Goal: Task Accomplishment & Management: Use online tool/utility

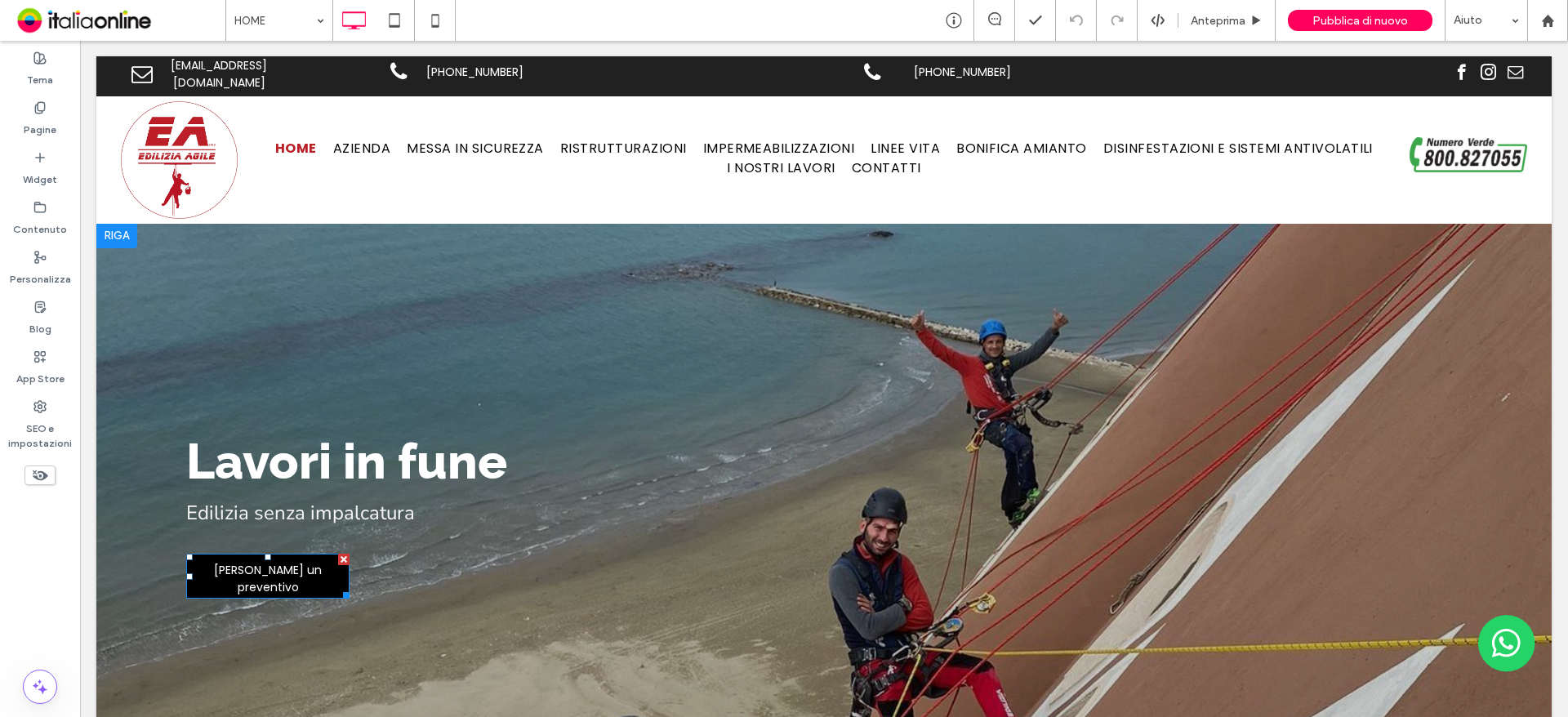
click at [274, 574] on span "Richiedi un preventivo" at bounding box center [267, 579] width 160 height 51
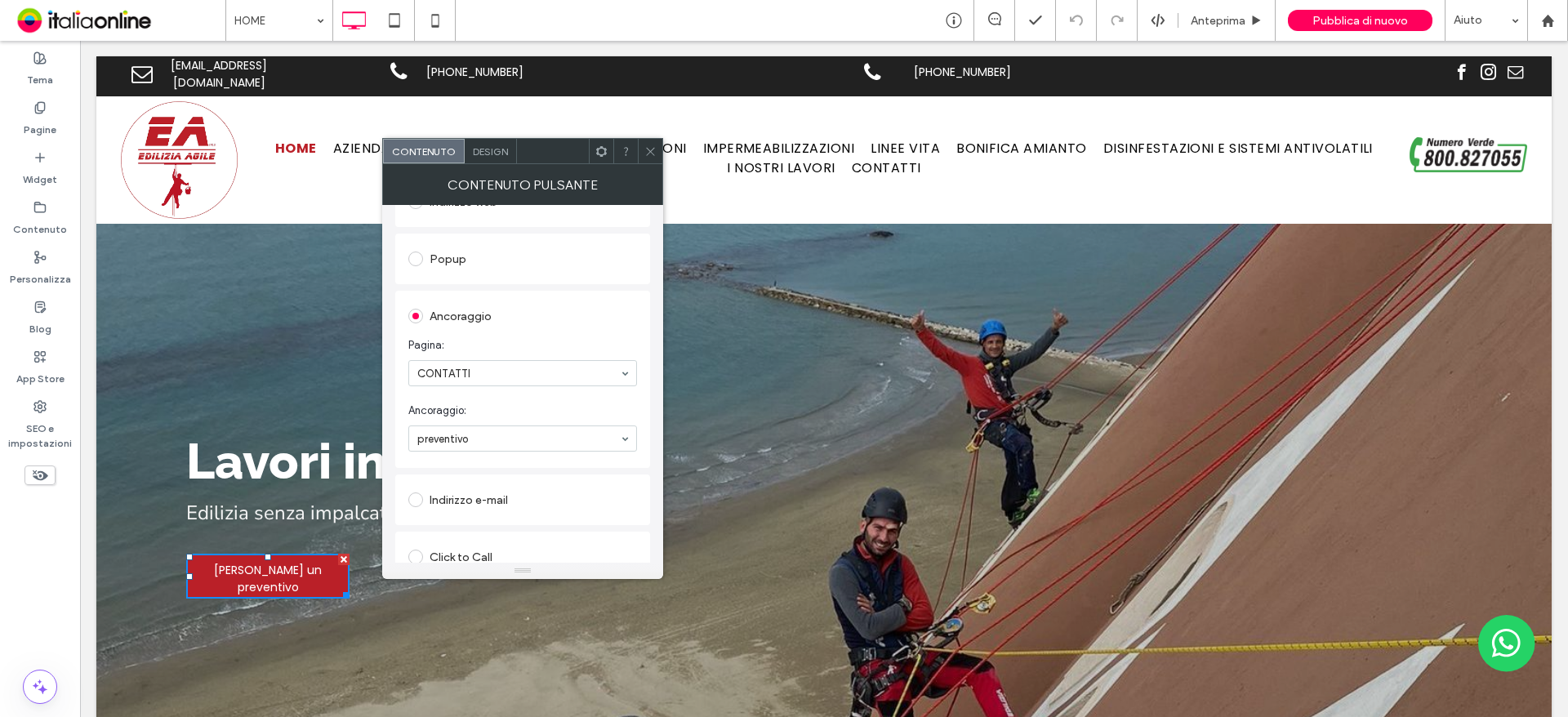
scroll to position [327, 0]
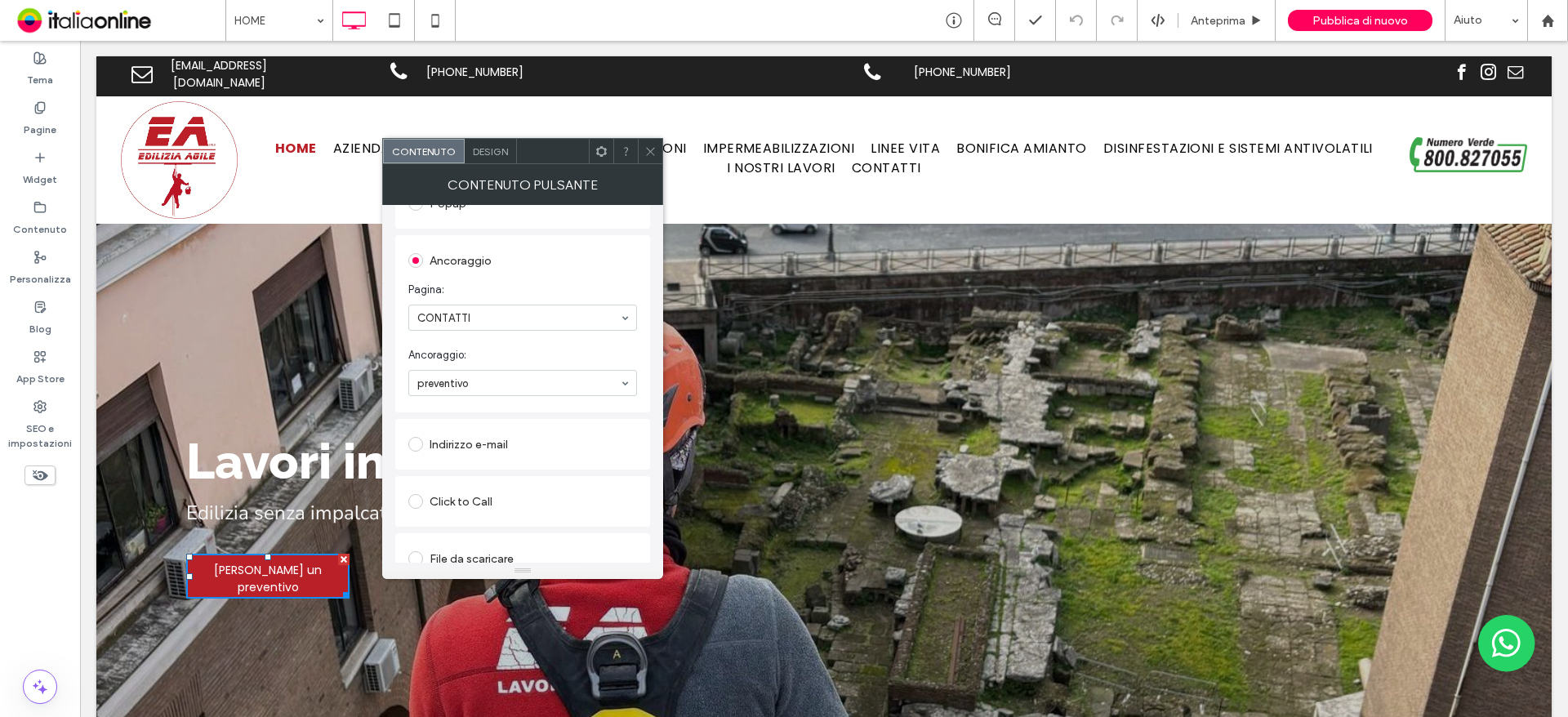
click at [651, 151] on icon at bounding box center [651, 151] width 13 height 13
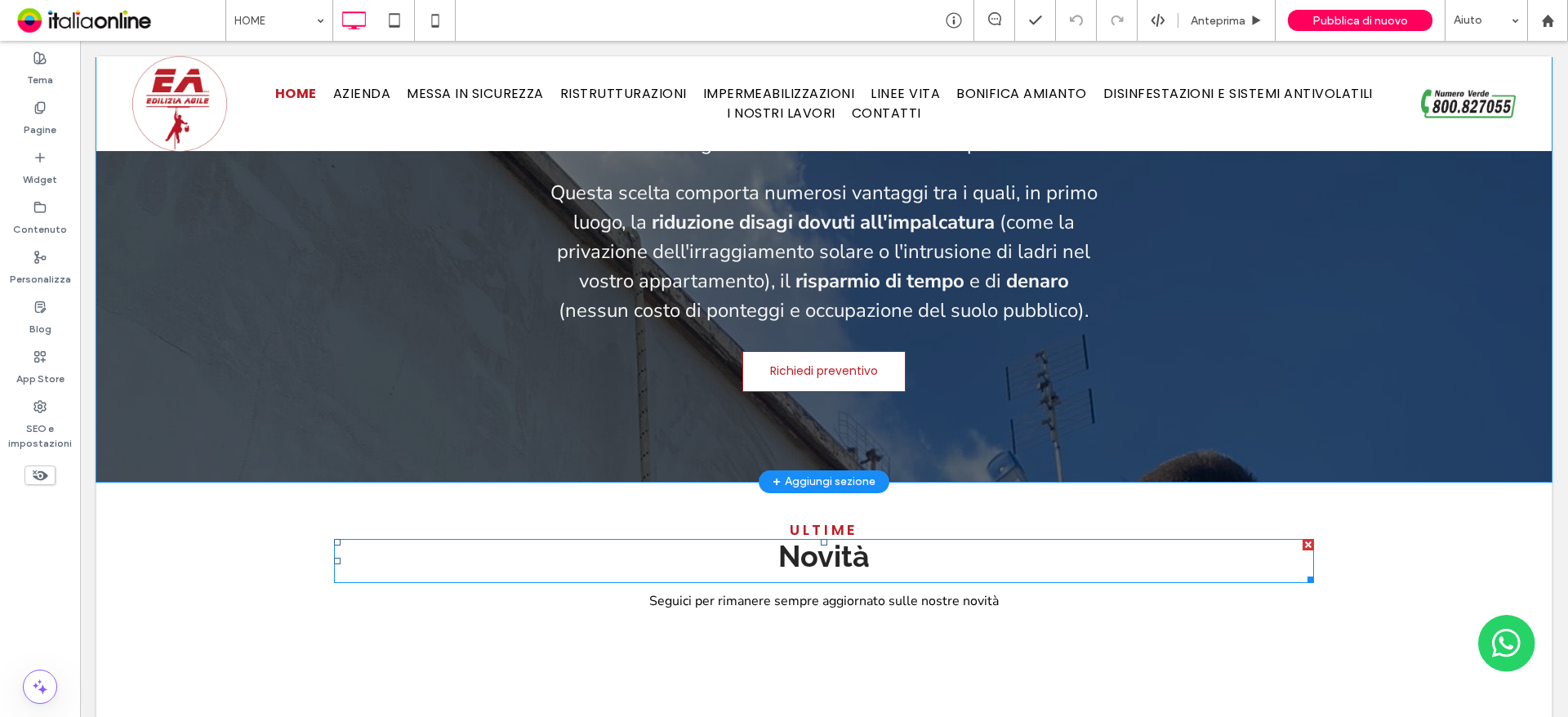
scroll to position [2369, 0]
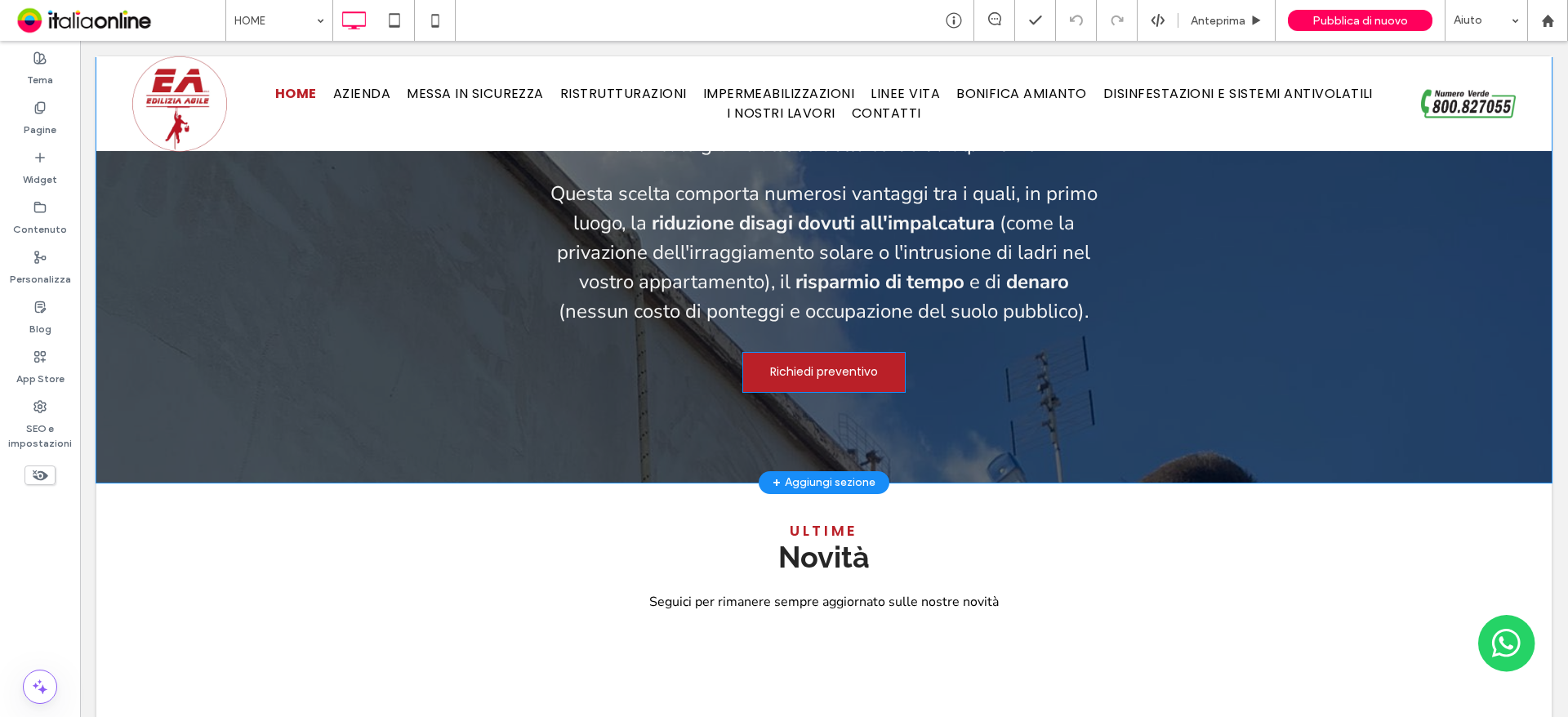
click at [771, 355] on span "Richiedi preventivo" at bounding box center [824, 372] width 108 height 33
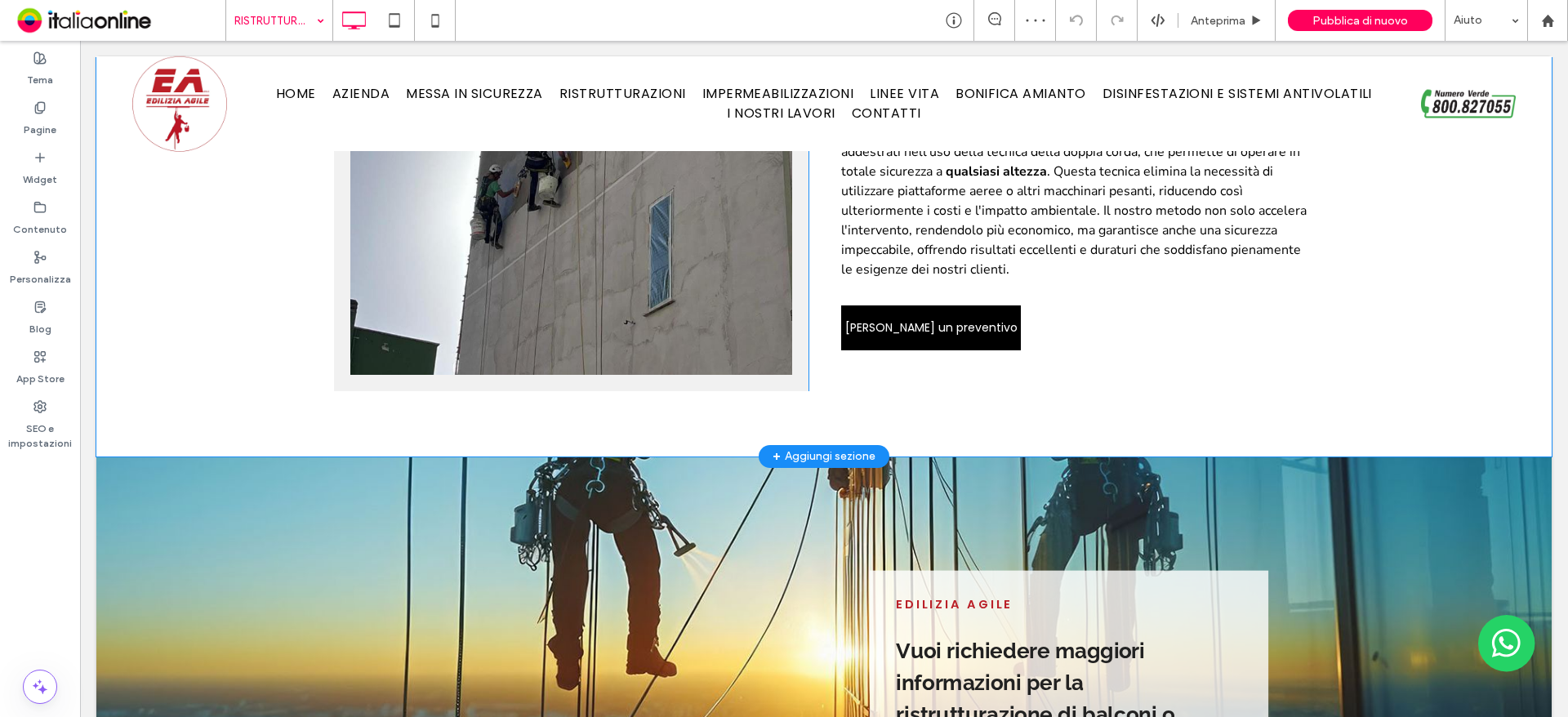
scroll to position [1308, 0]
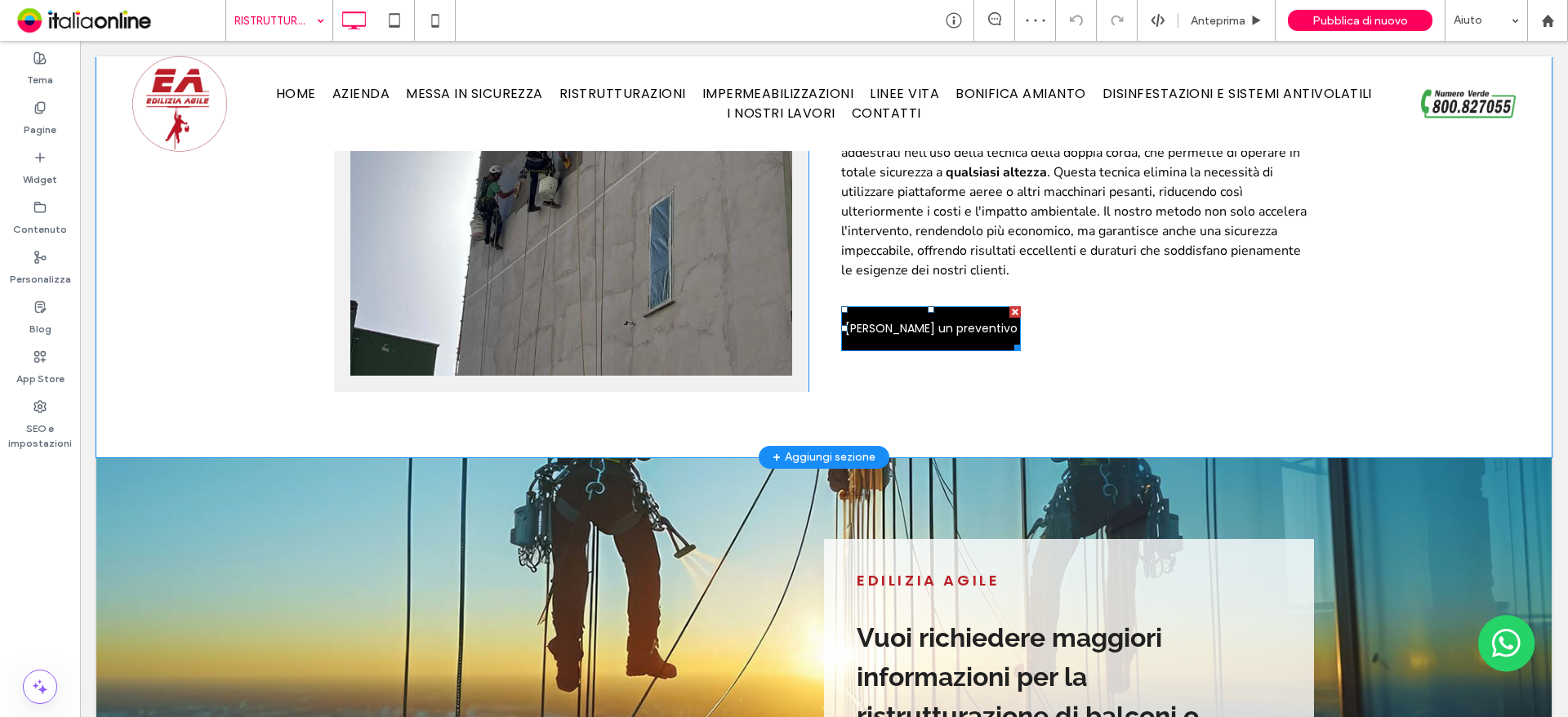
click at [930, 317] on span "[PERSON_NAME] un preventivo" at bounding box center [931, 329] width 172 height 33
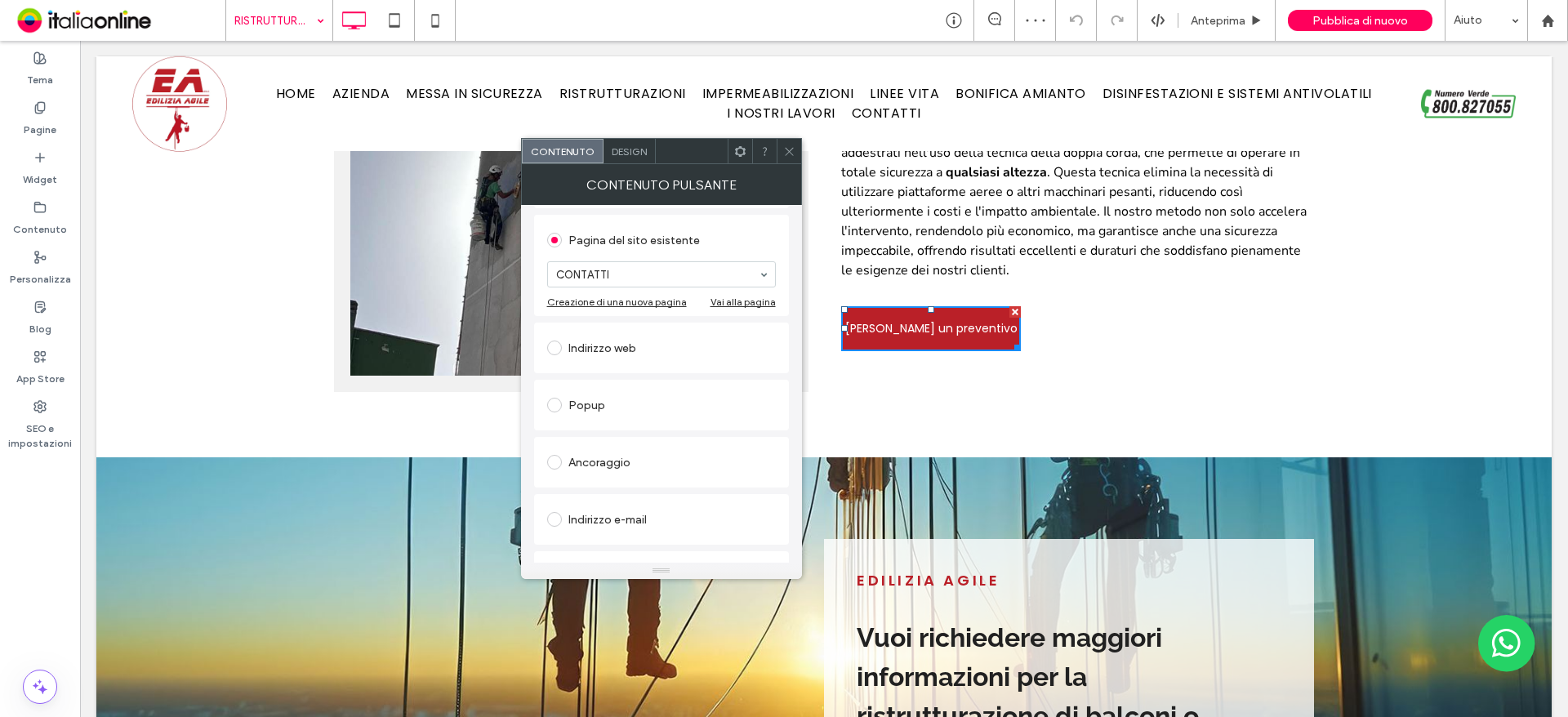
scroll to position [272, 0]
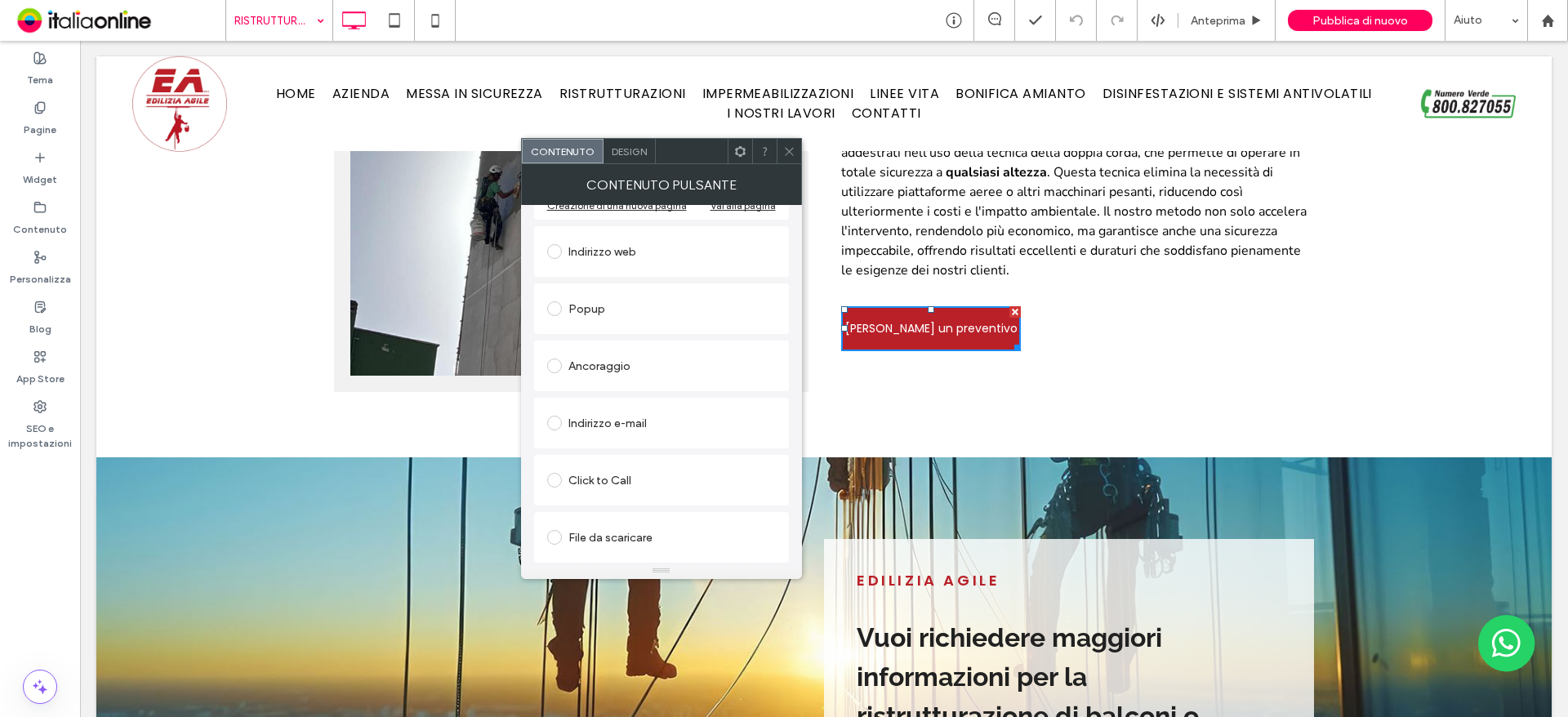
click at [642, 378] on div "Ancoraggio" at bounding box center [661, 366] width 229 height 26
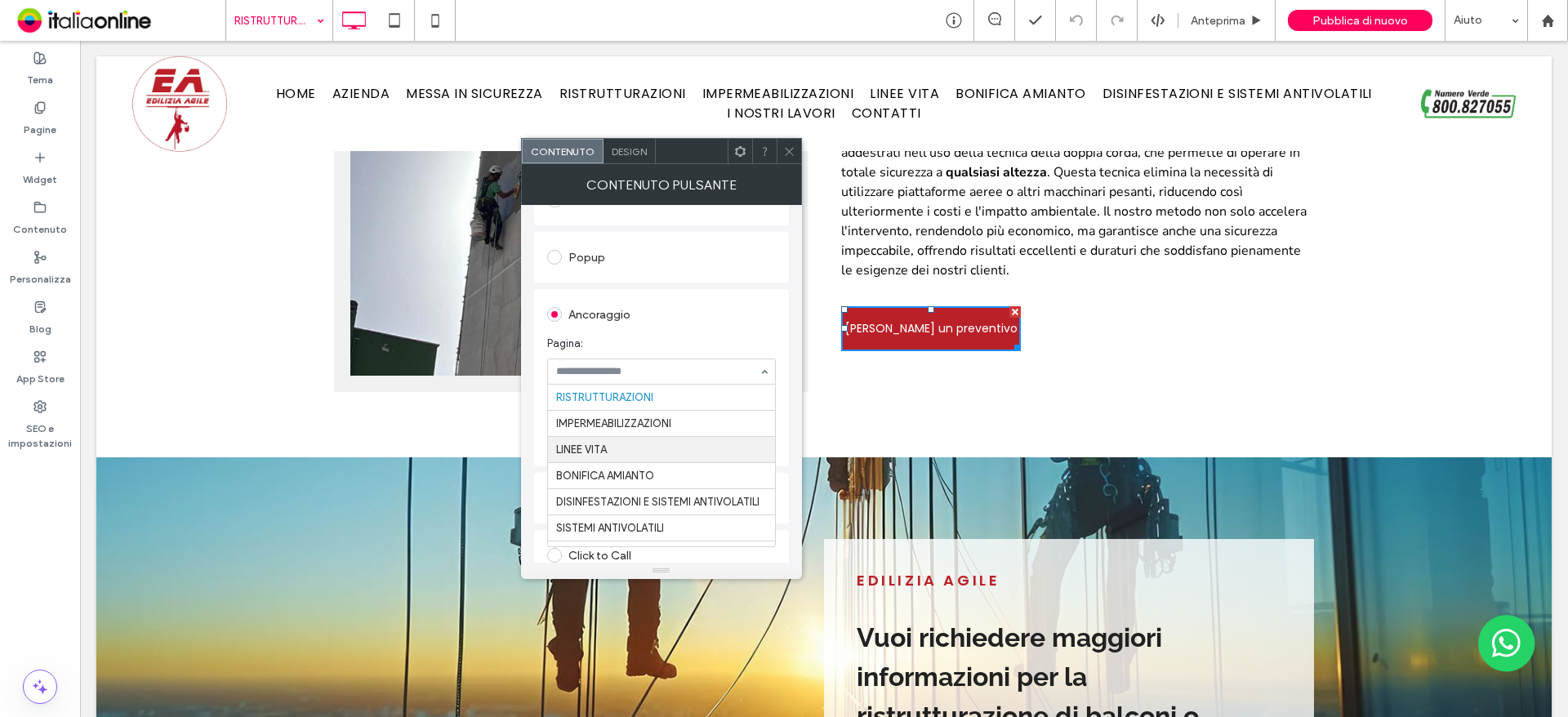
scroll to position [137, 0]
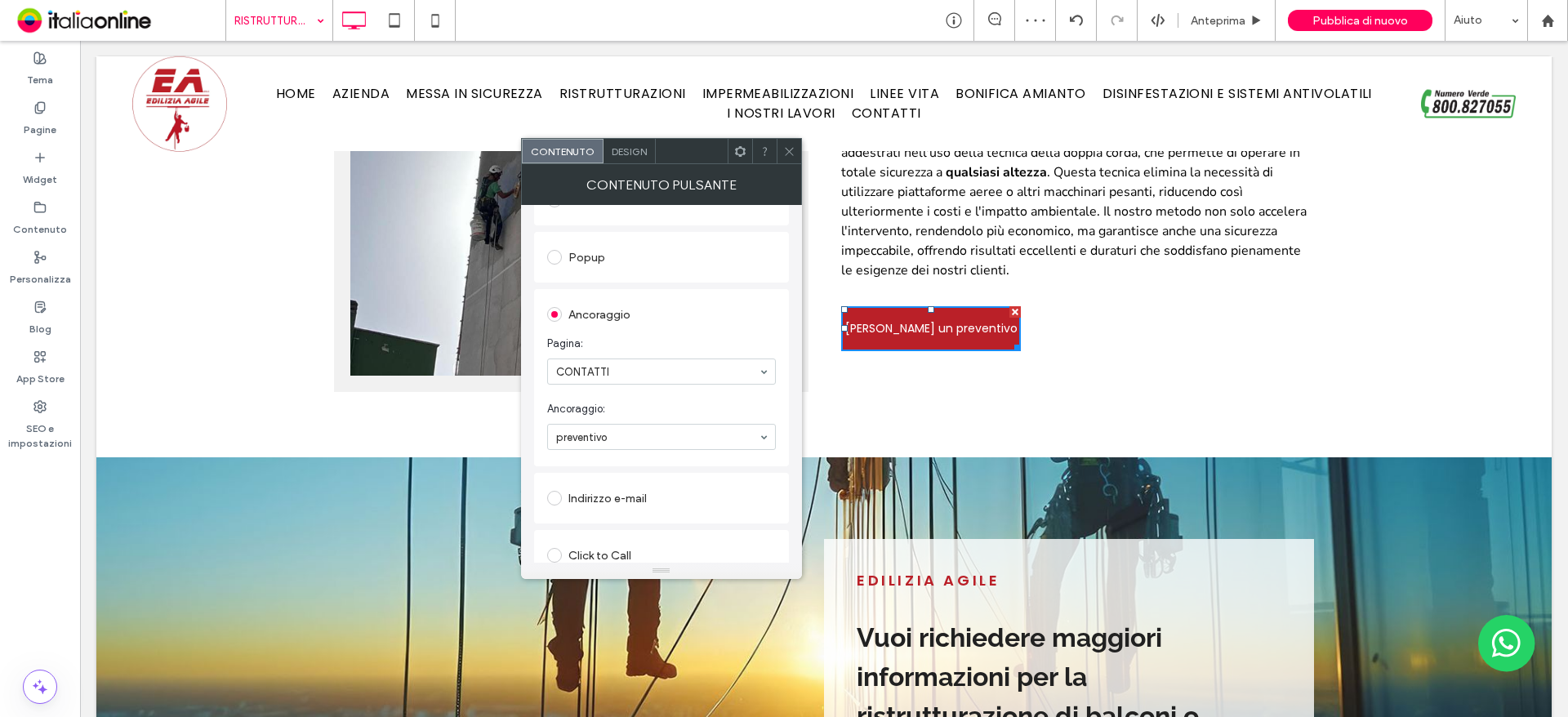
drag, startPoint x: 785, startPoint y: 145, endPoint x: 795, endPoint y: 145, distance: 10.0
click at [785, 145] on icon at bounding box center [789, 151] width 13 height 13
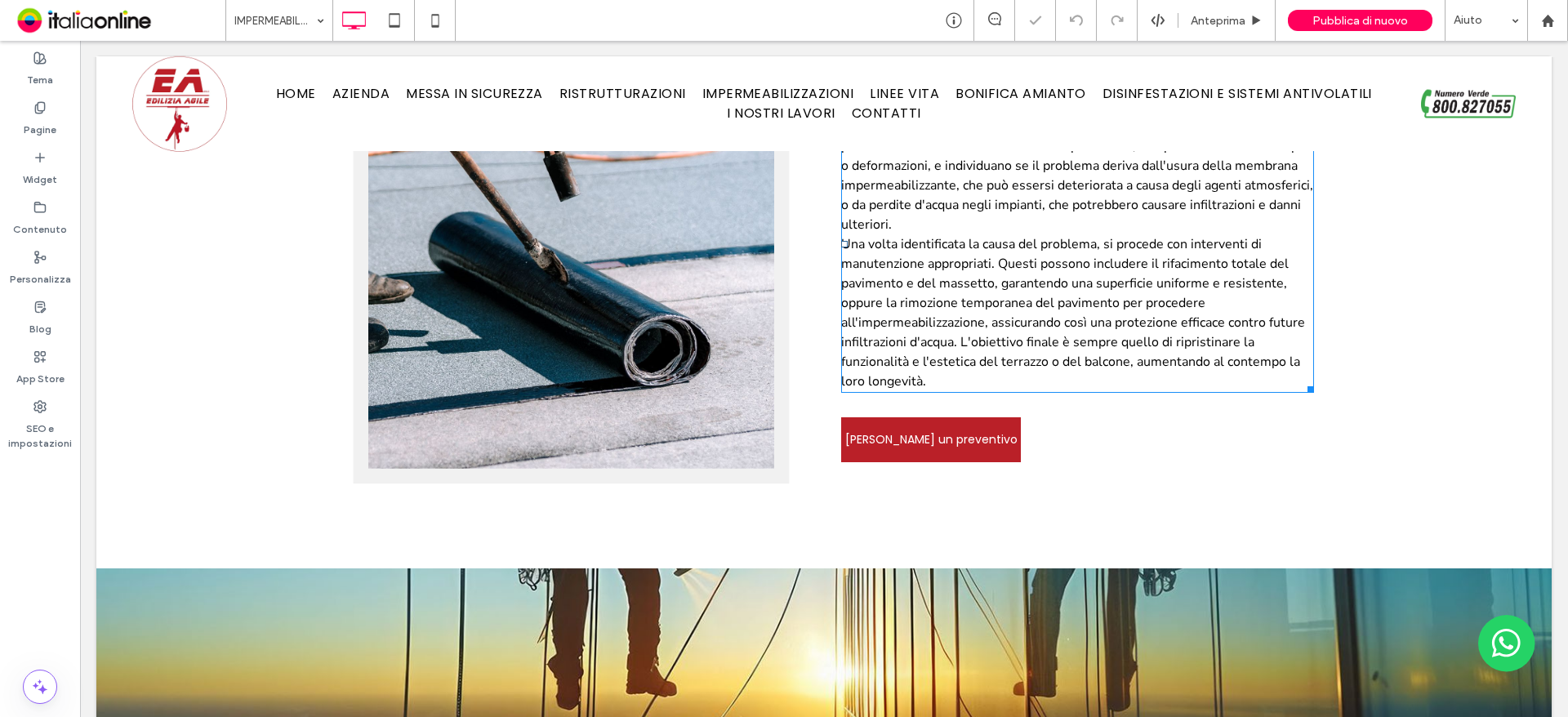
scroll to position [1308, 0]
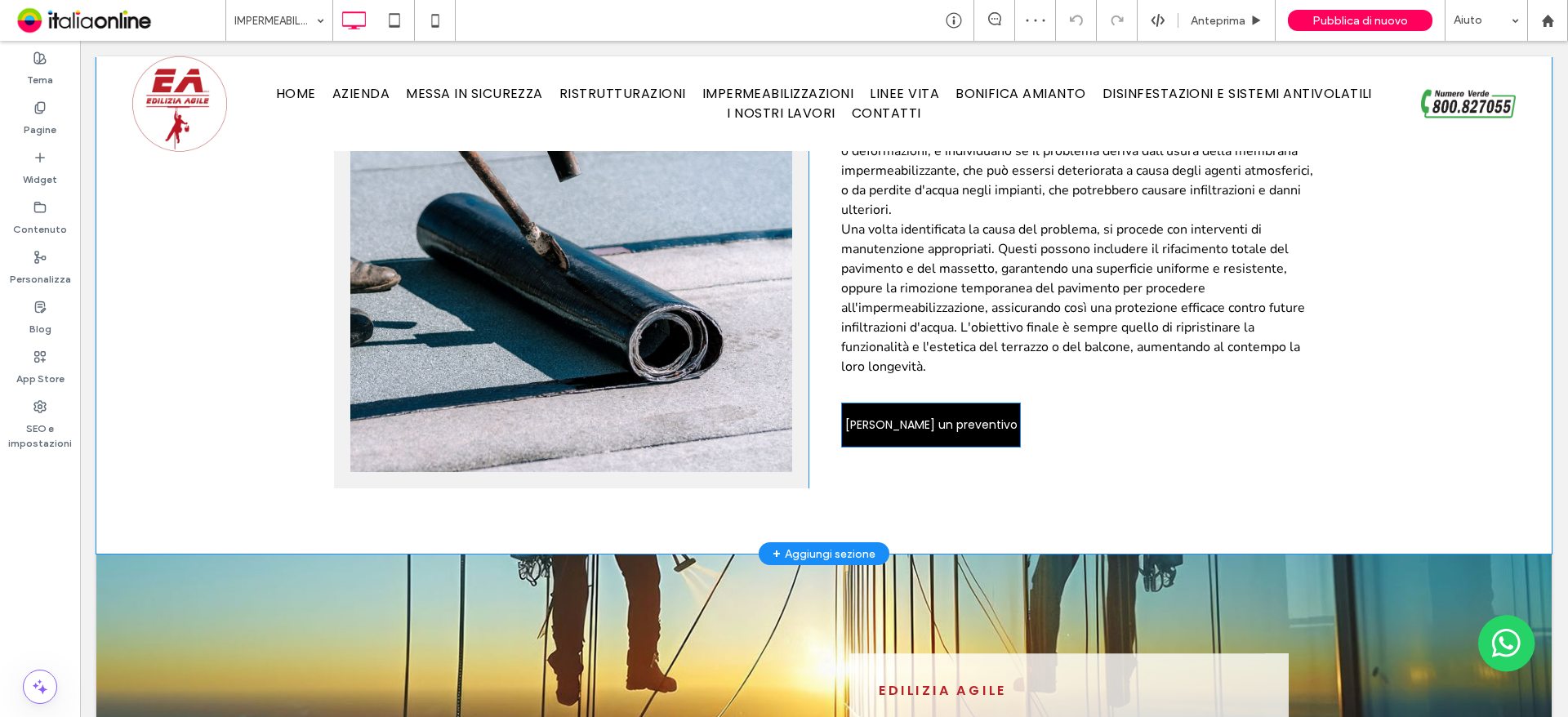
click at [928, 408] on link "[PERSON_NAME] un preventivo" at bounding box center [931, 425] width 180 height 45
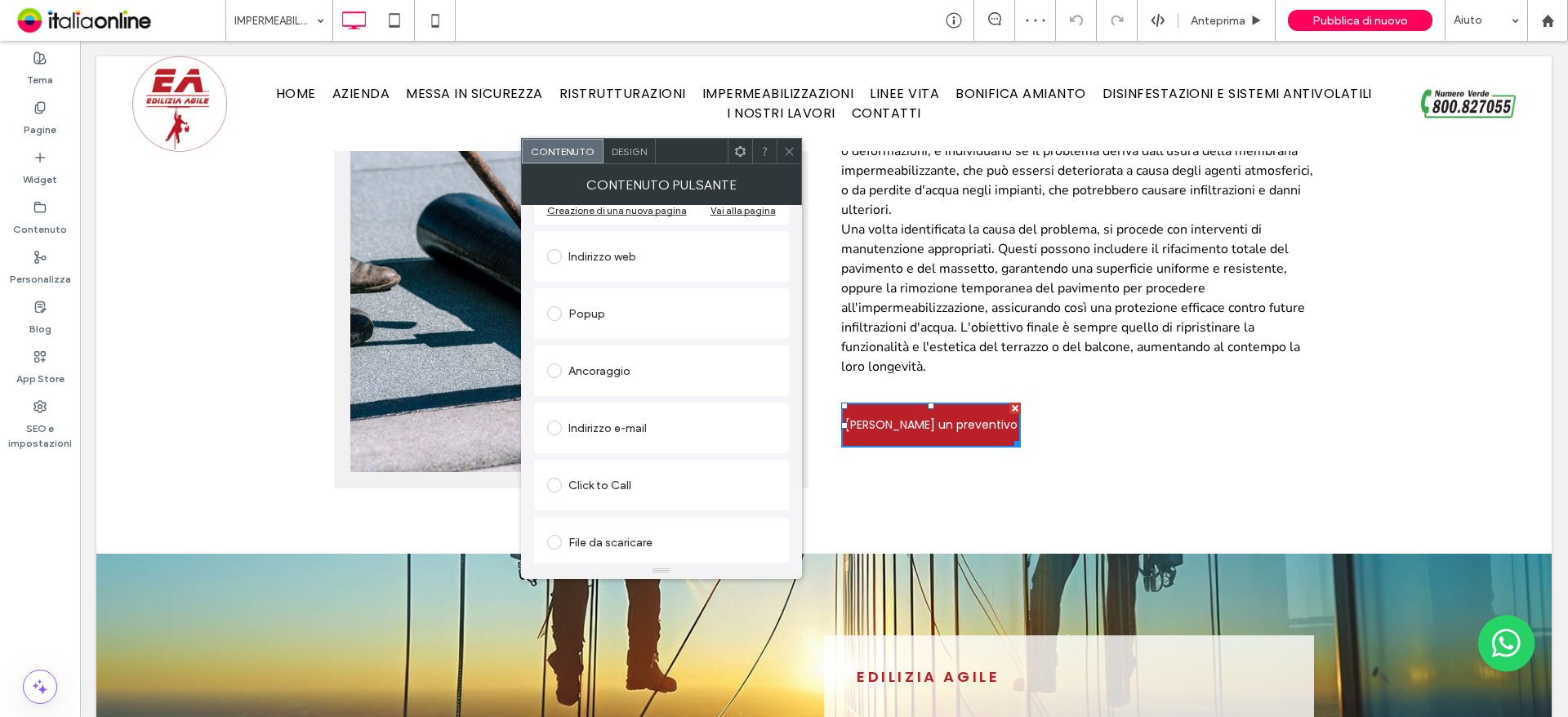
scroll to position [272, 0]
click at [649, 367] on div "Ancoraggio" at bounding box center [661, 366] width 229 height 26
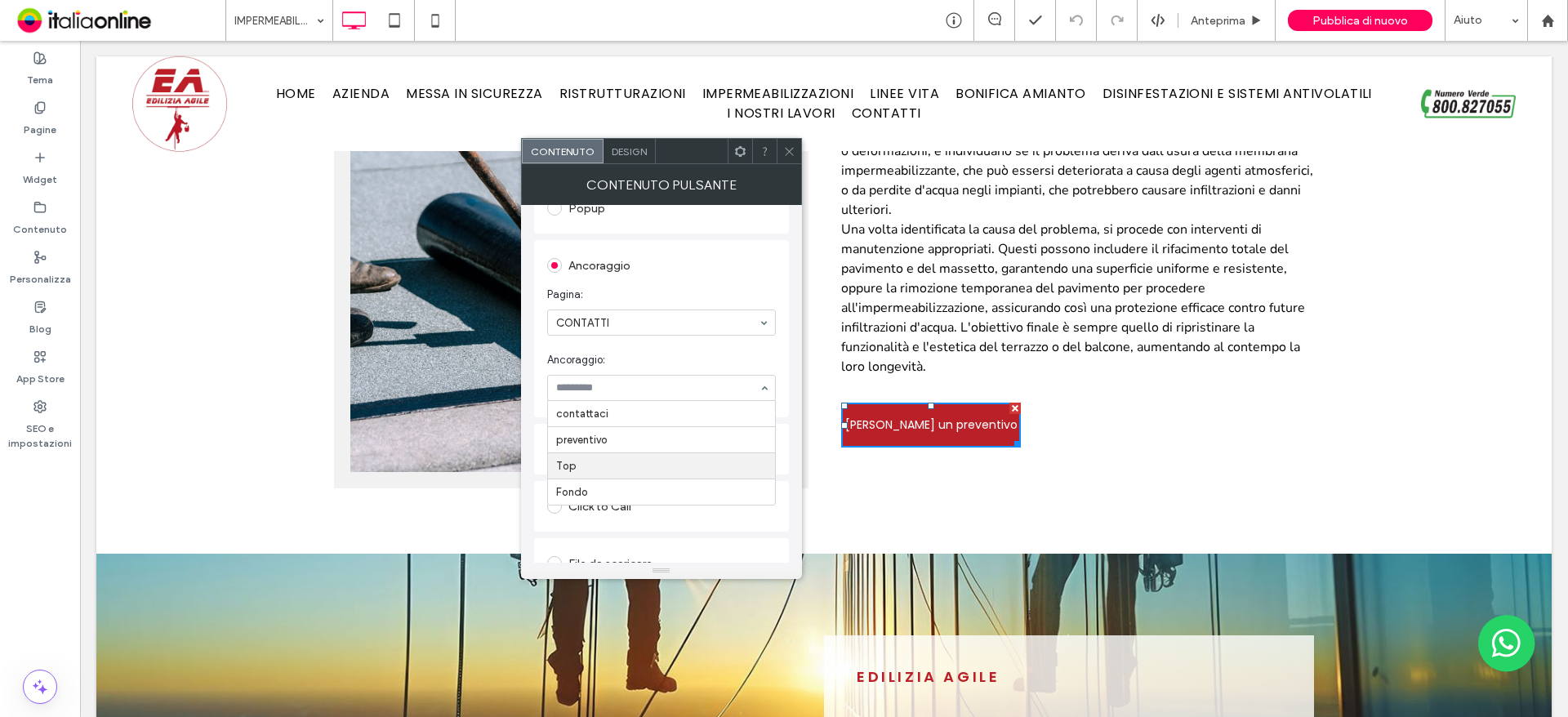
scroll to position [349, 0]
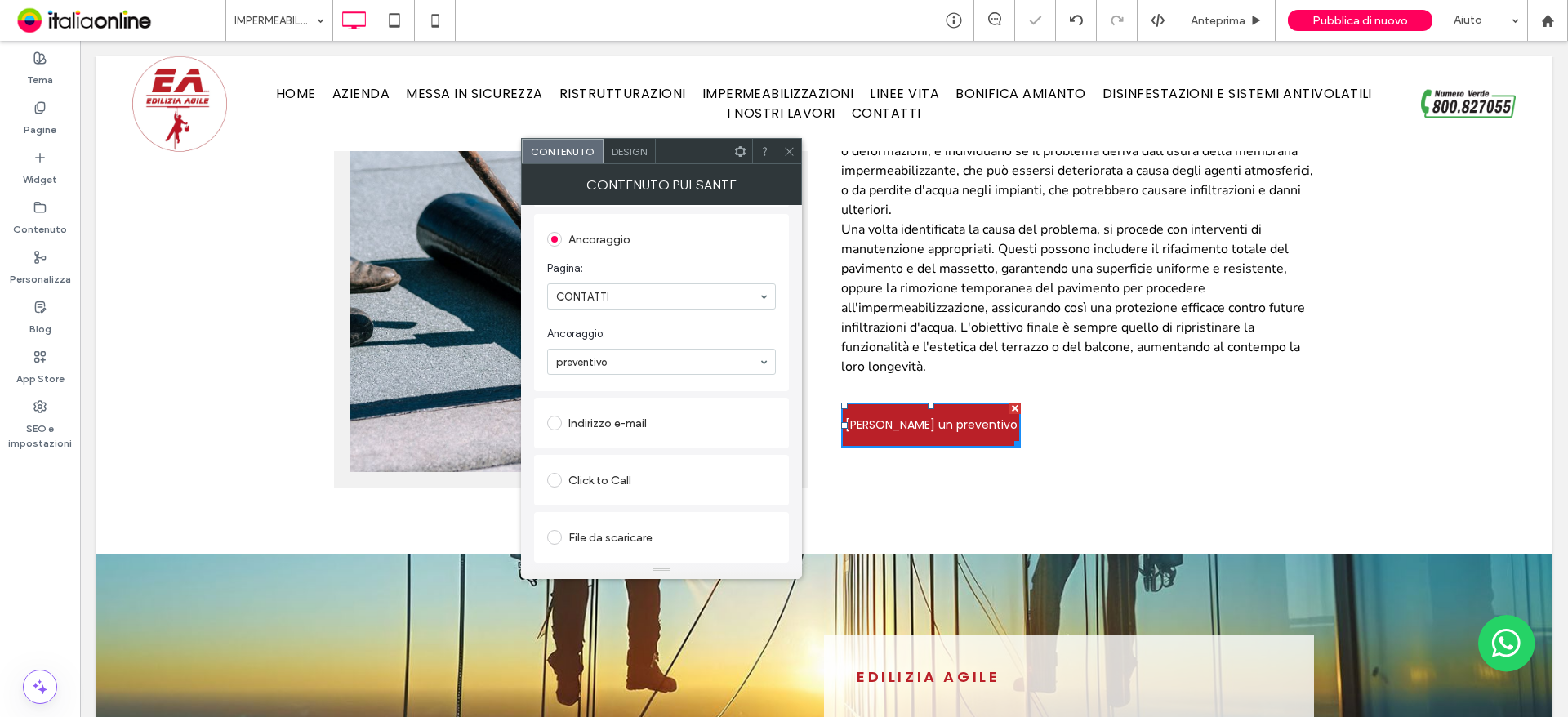
click at [793, 150] on icon at bounding box center [789, 151] width 13 height 13
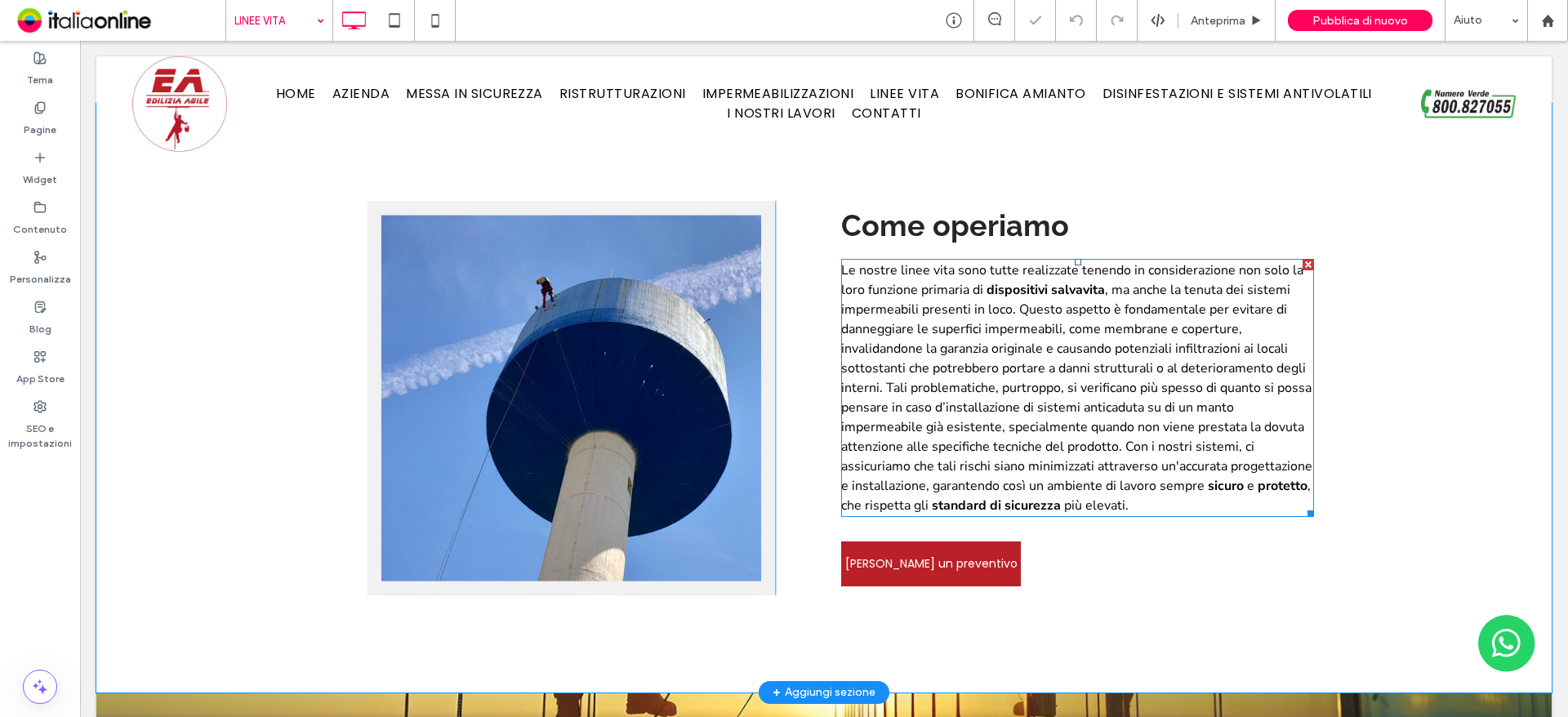
scroll to position [1308, 0]
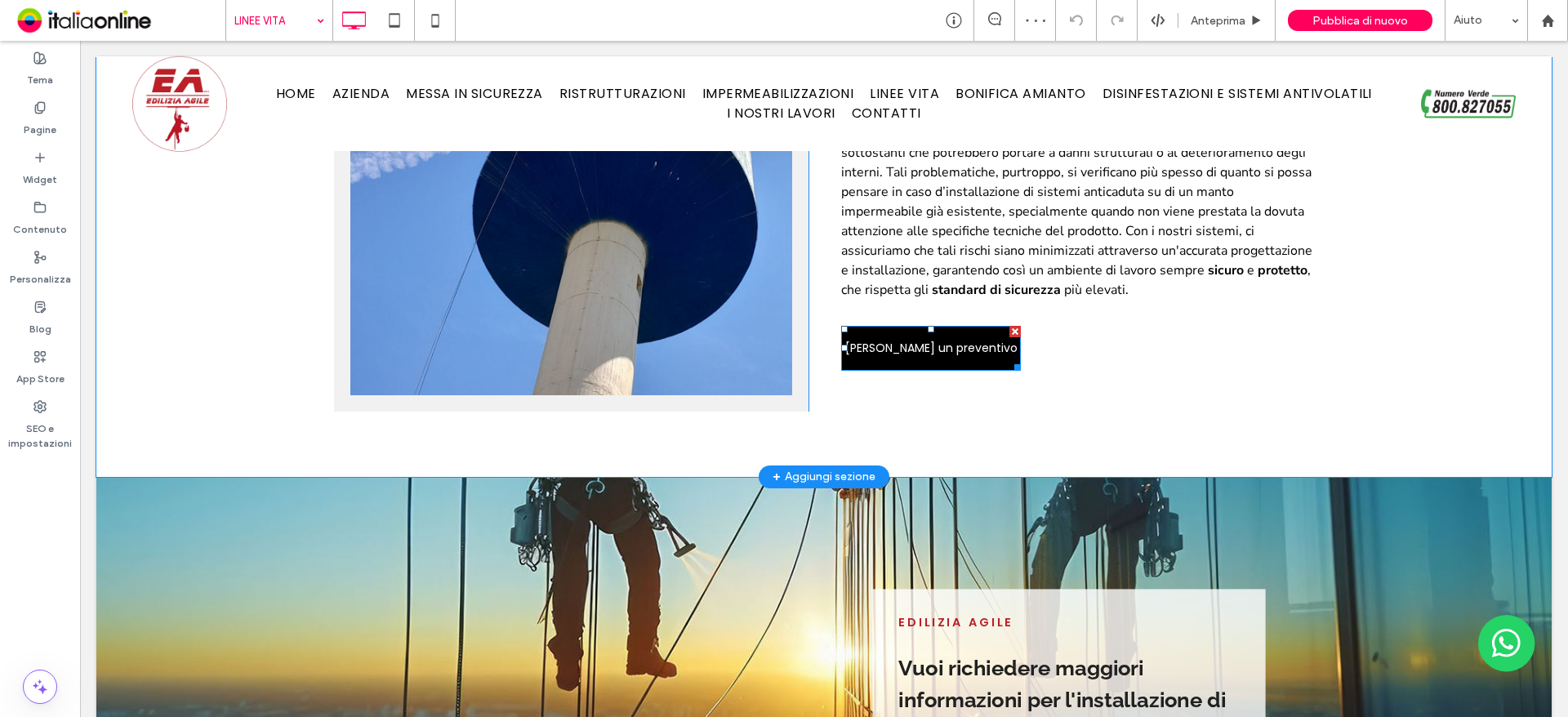
click at [976, 339] on span "[PERSON_NAME] un preventivo" at bounding box center [931, 348] width 172 height 33
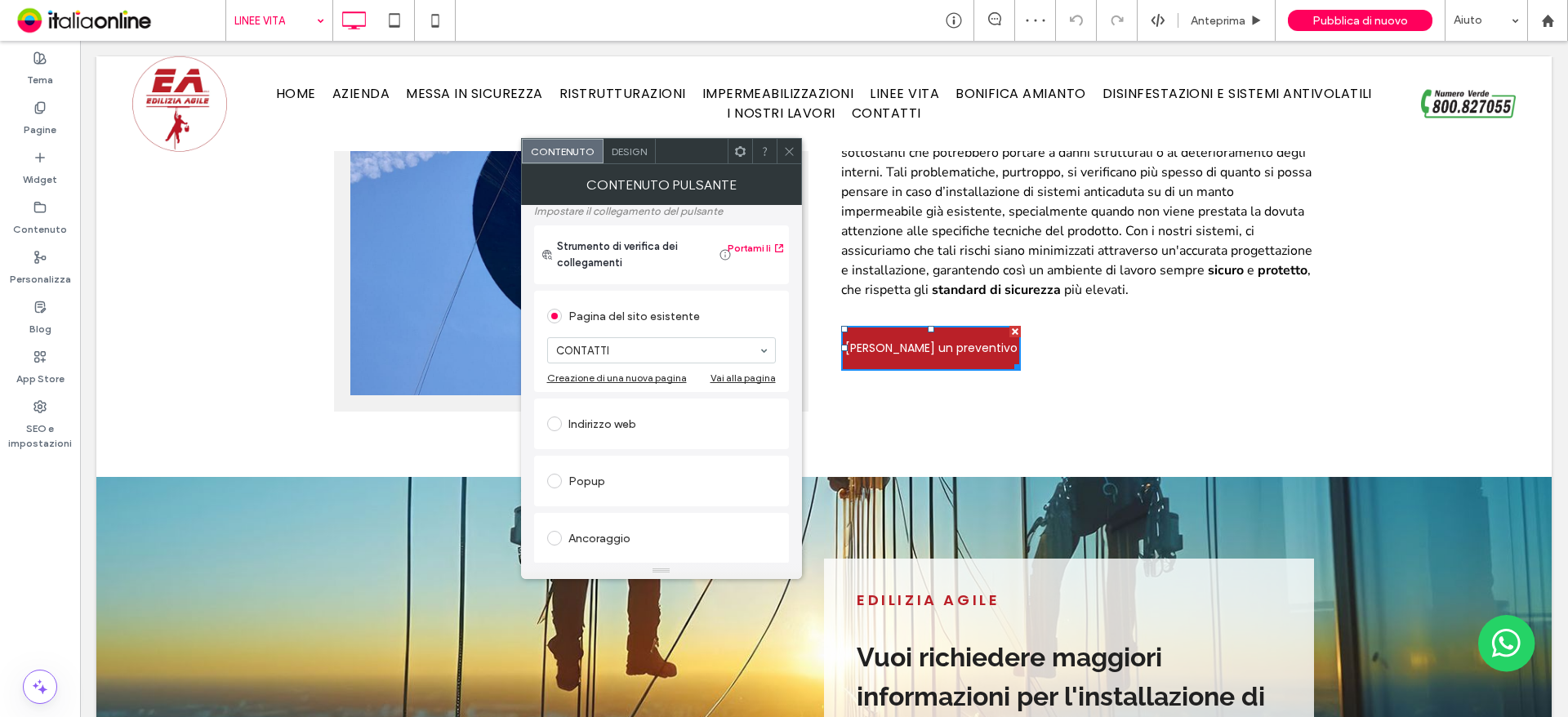
scroll to position [272, 0]
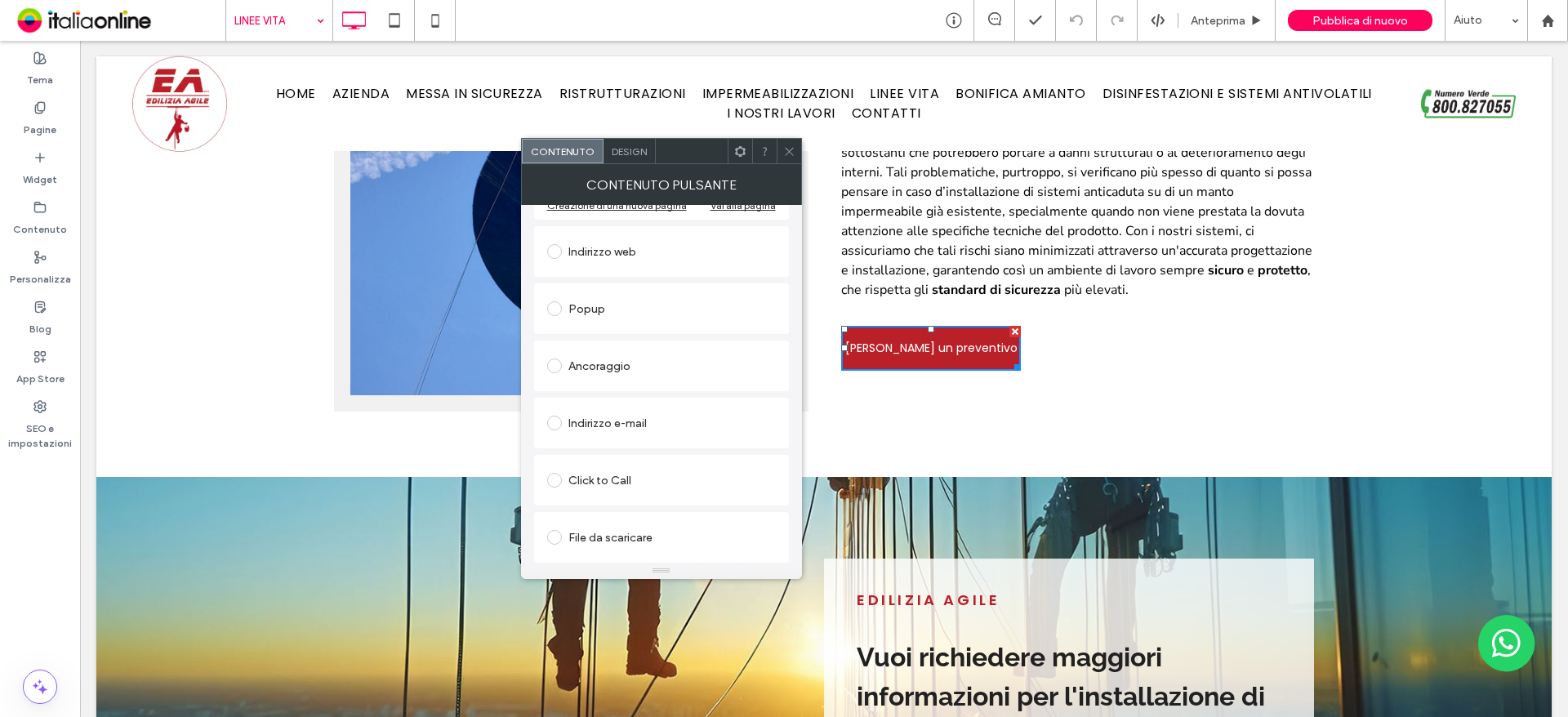
click at [619, 370] on div "Ancoraggio" at bounding box center [661, 366] width 229 height 26
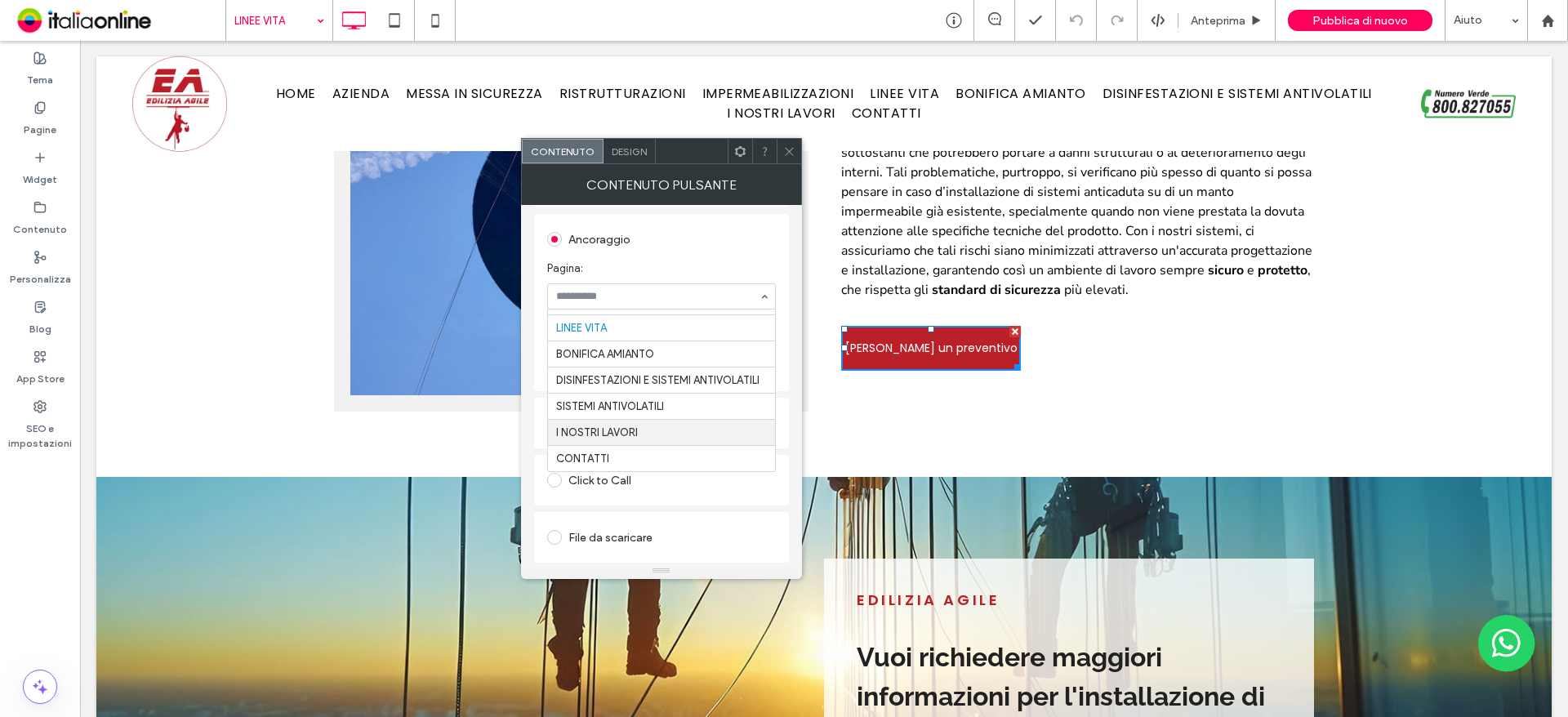
scroll to position [137, 0]
click at [788, 157] on icon at bounding box center [789, 151] width 13 height 13
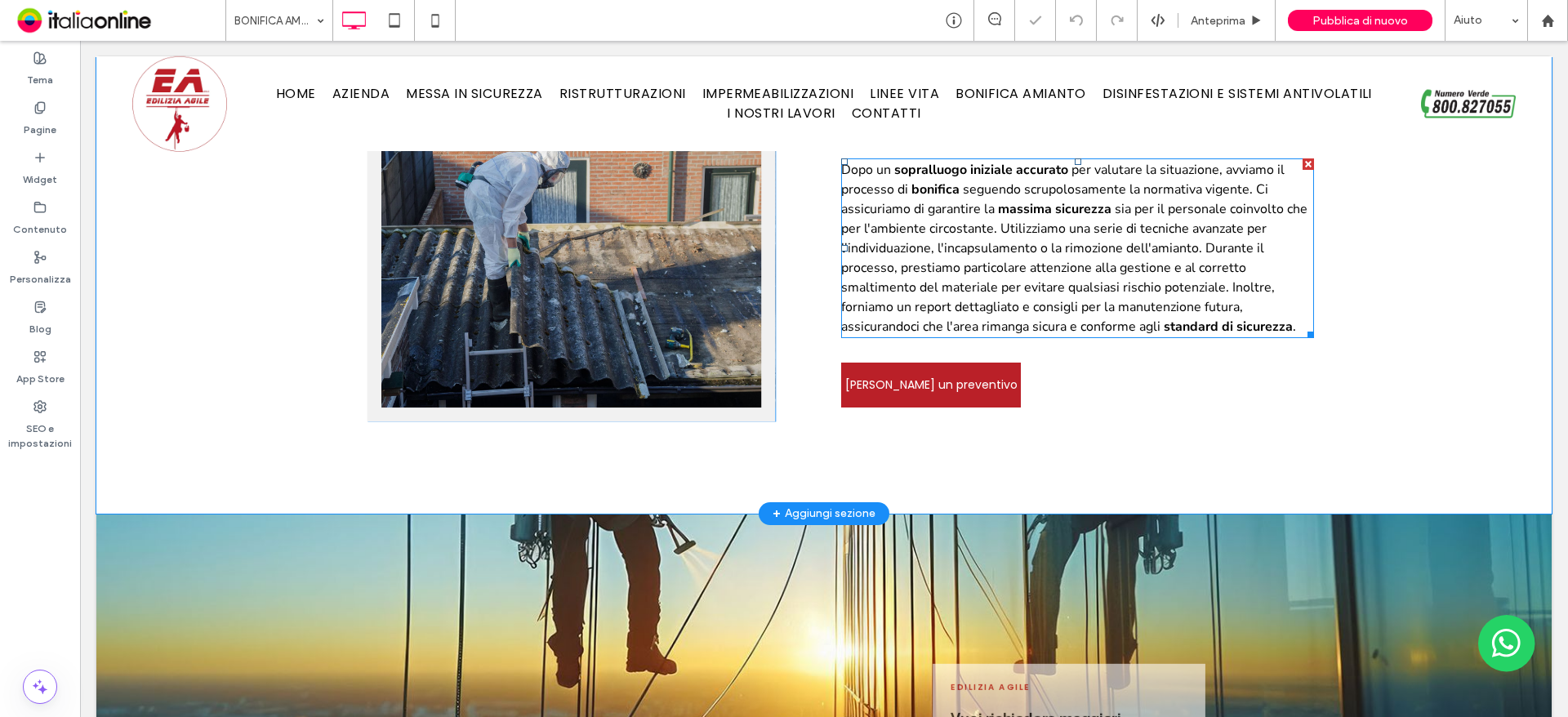
scroll to position [1388, 0]
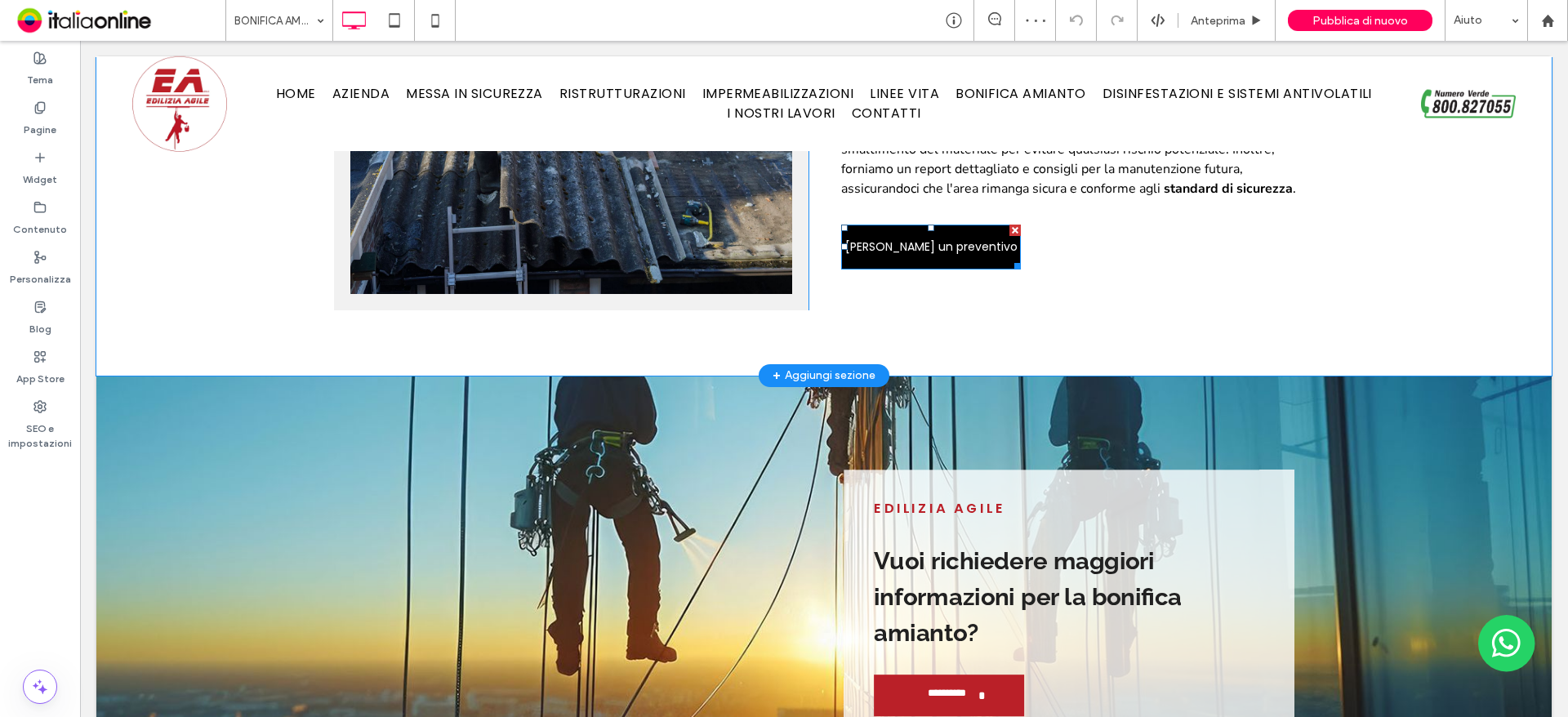
click at [914, 231] on span "[PERSON_NAME] un preventivo" at bounding box center [931, 247] width 172 height 33
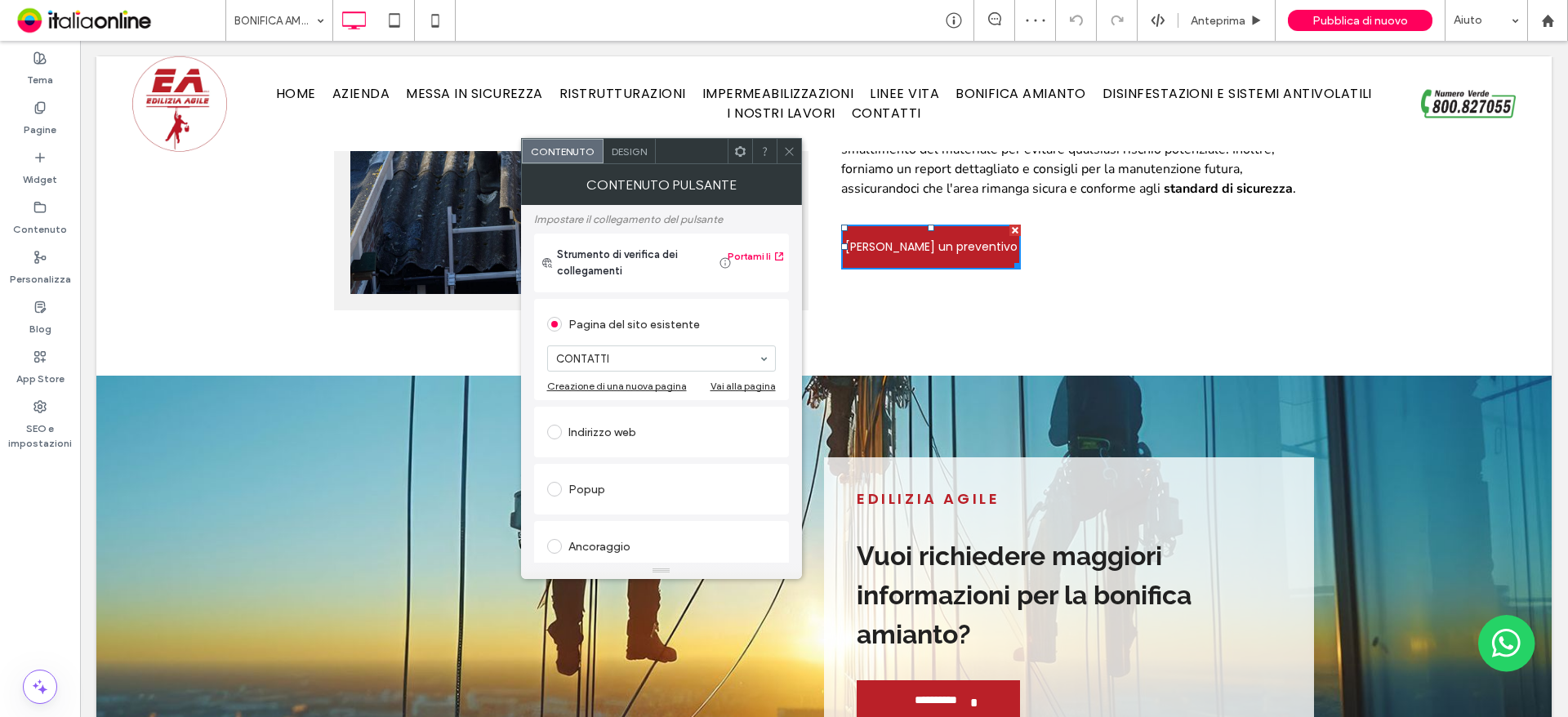
scroll to position [272, 0]
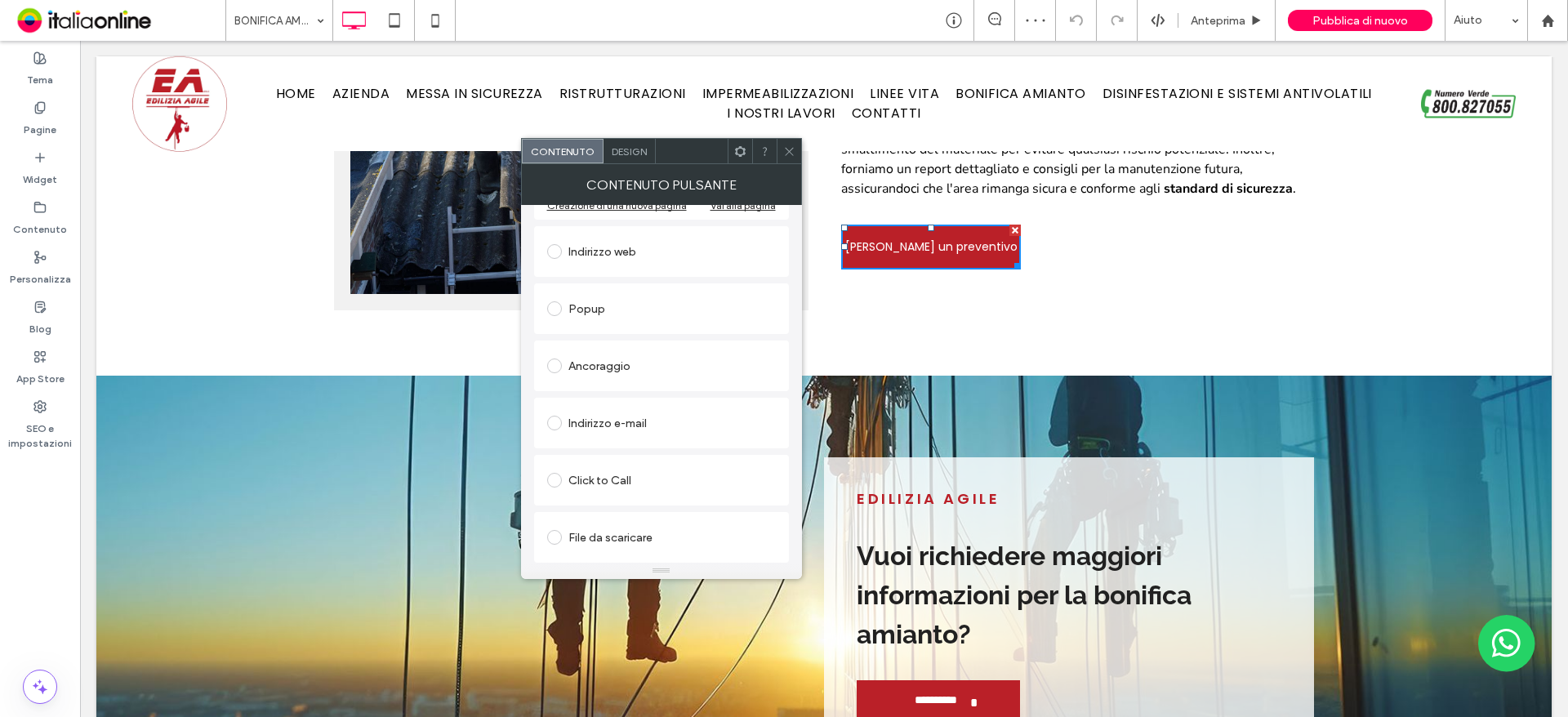
click at [619, 382] on div "Ancoraggio" at bounding box center [661, 366] width 229 height 34
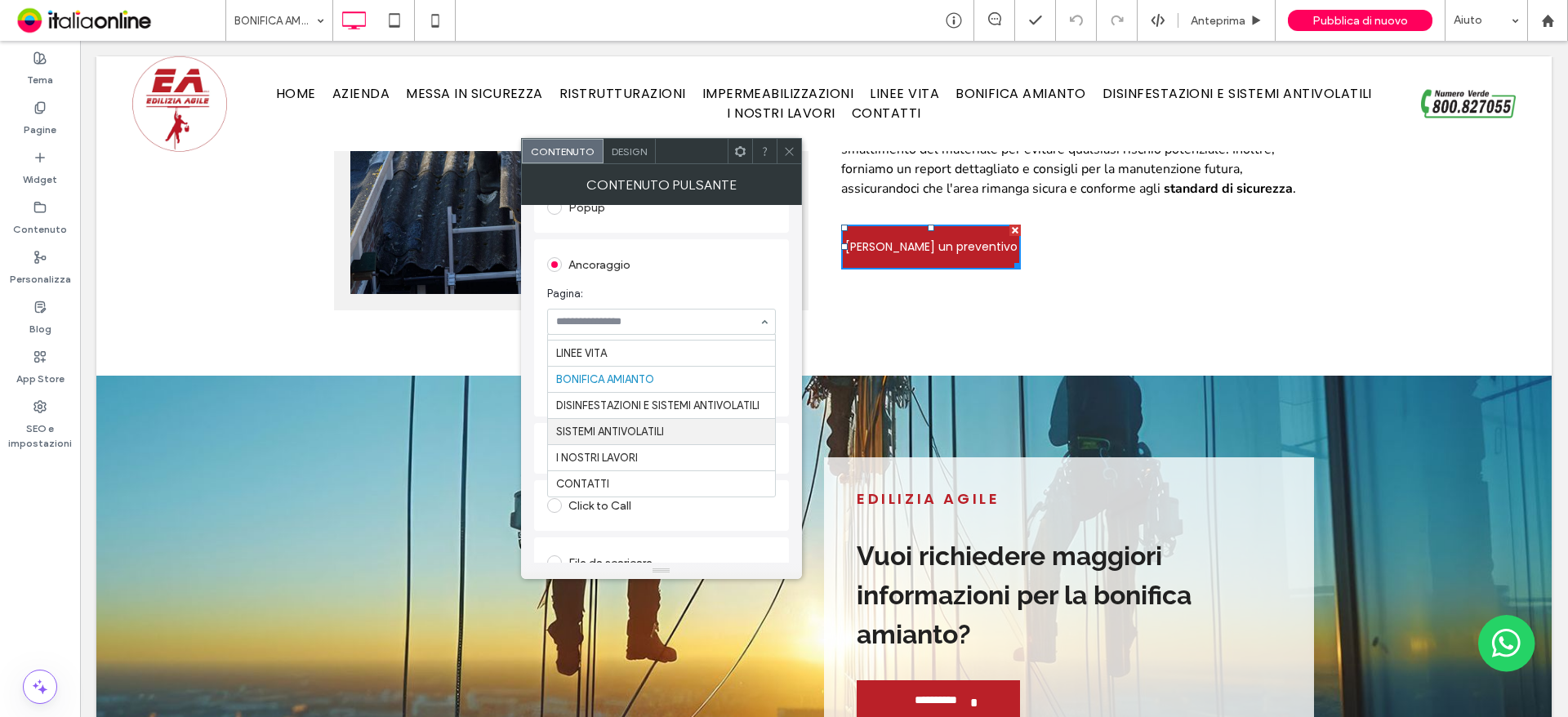
scroll to position [349, 0]
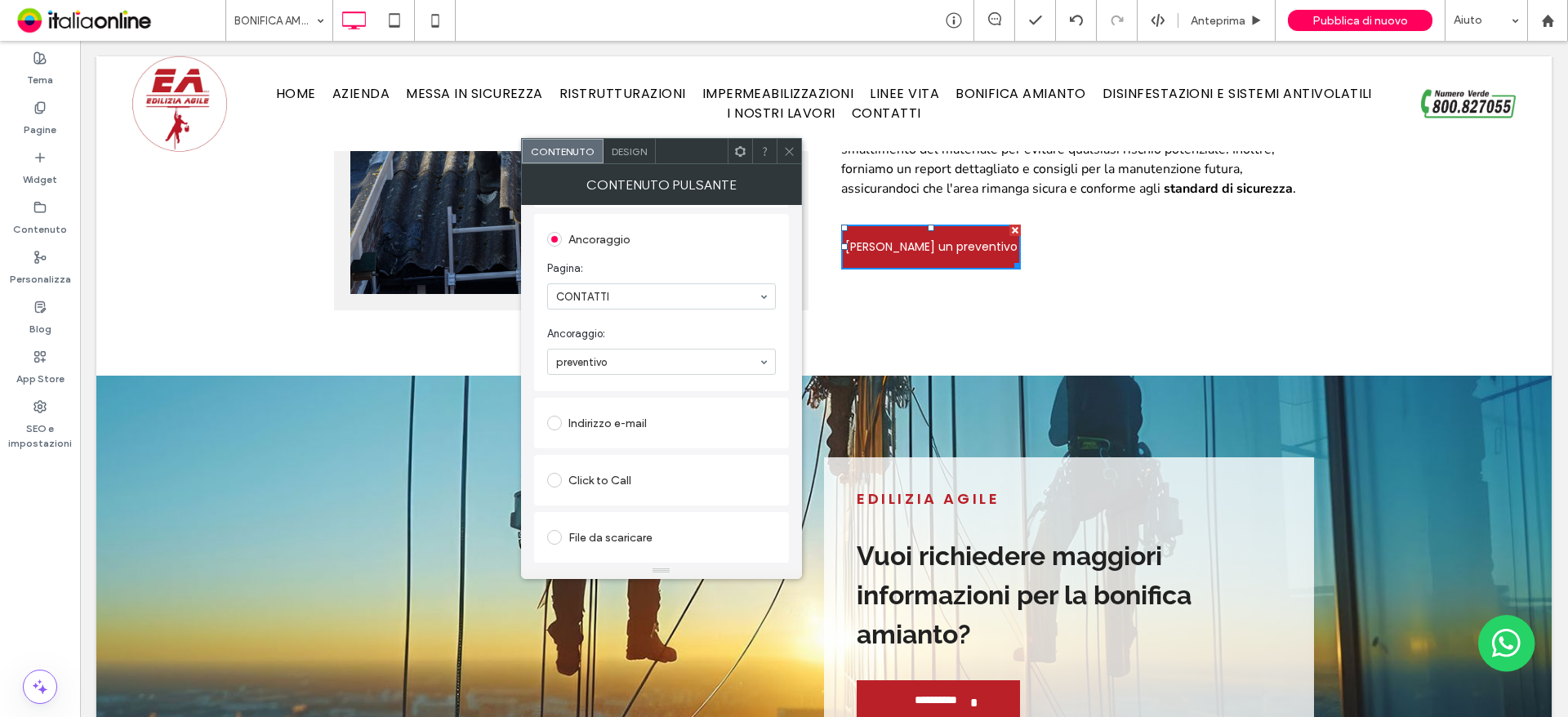
drag, startPoint x: 786, startPoint y: 150, endPoint x: 694, endPoint y: 175, distance: 95.3
click at [786, 150] on icon at bounding box center [789, 151] width 13 height 13
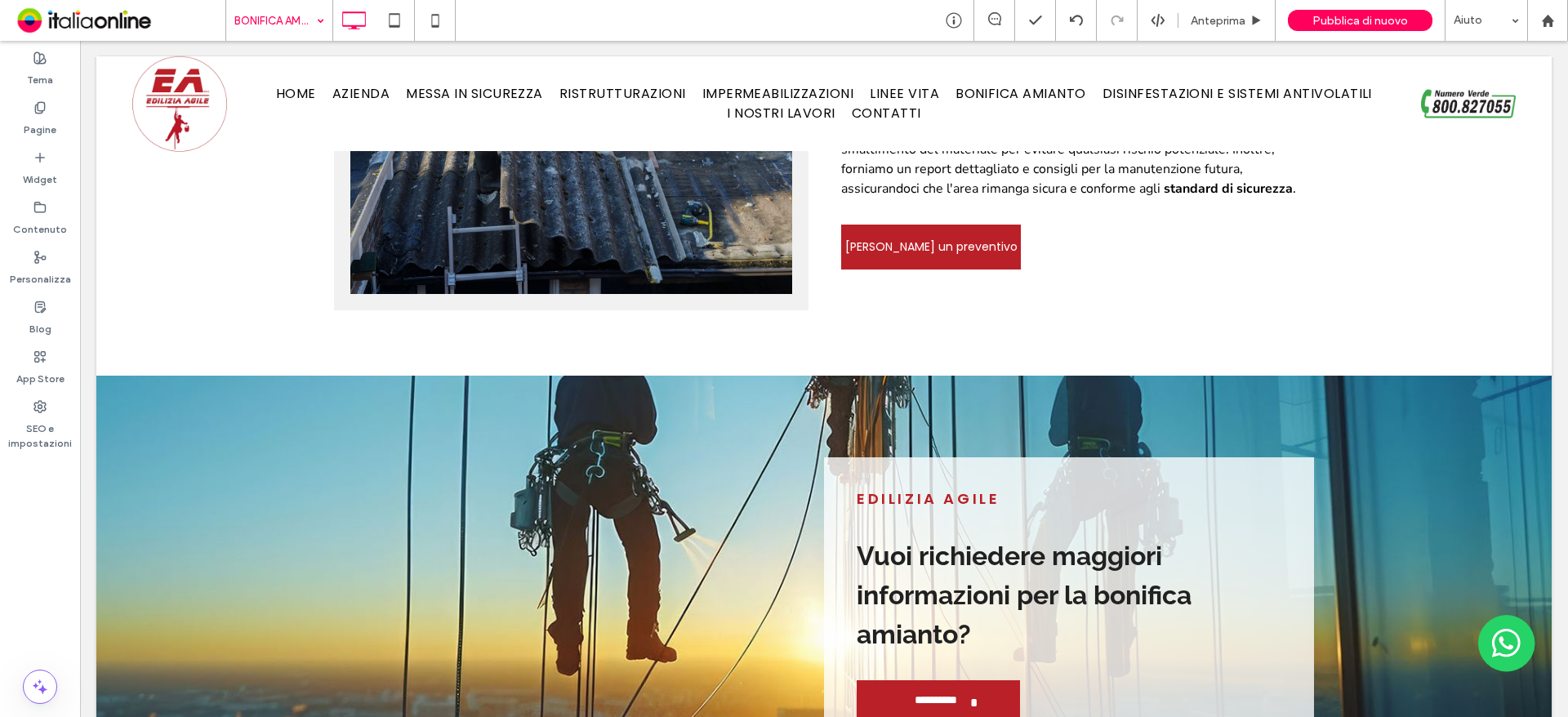
click at [306, 6] on input at bounding box center [275, 20] width 82 height 41
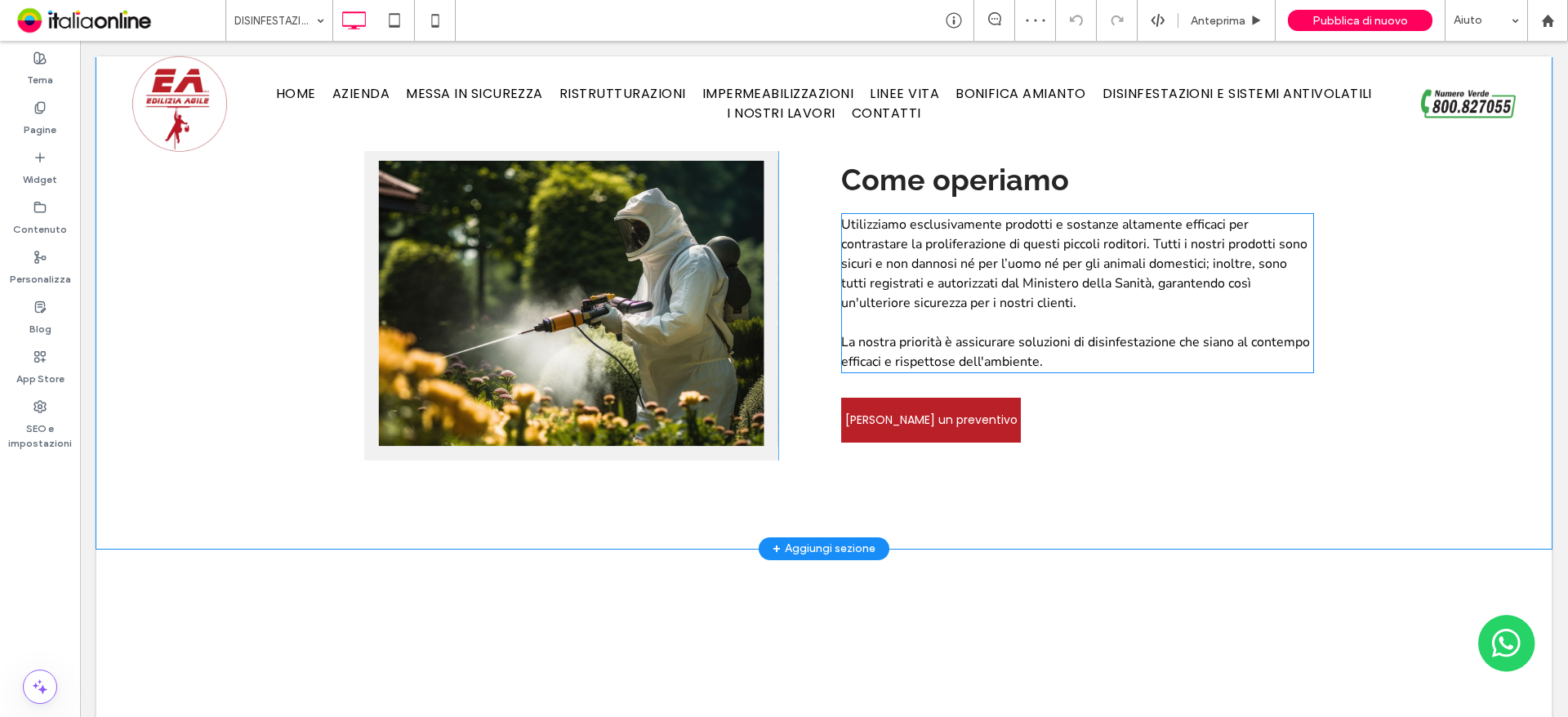
scroll to position [1144, 0]
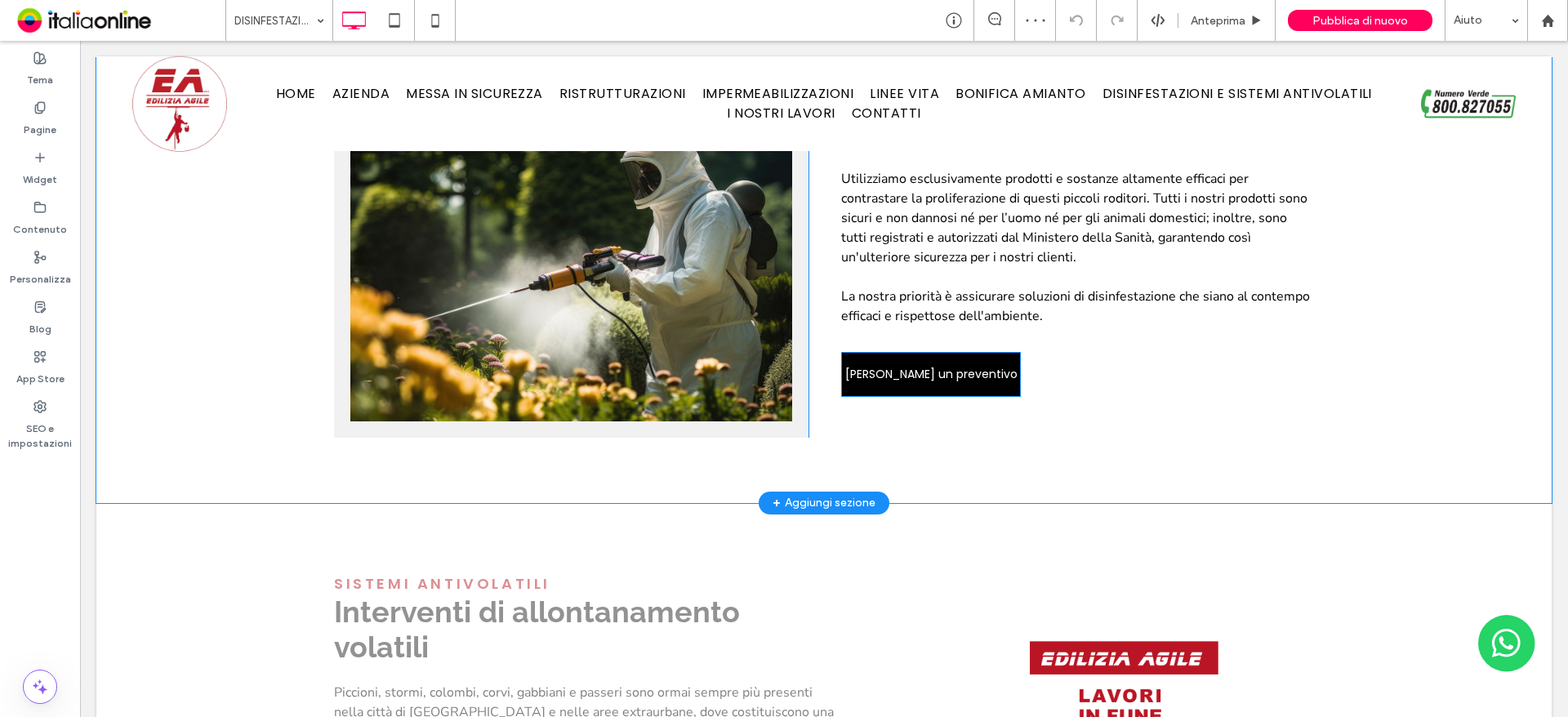
click at [1000, 380] on link "[PERSON_NAME] un preventivo" at bounding box center [931, 375] width 180 height 45
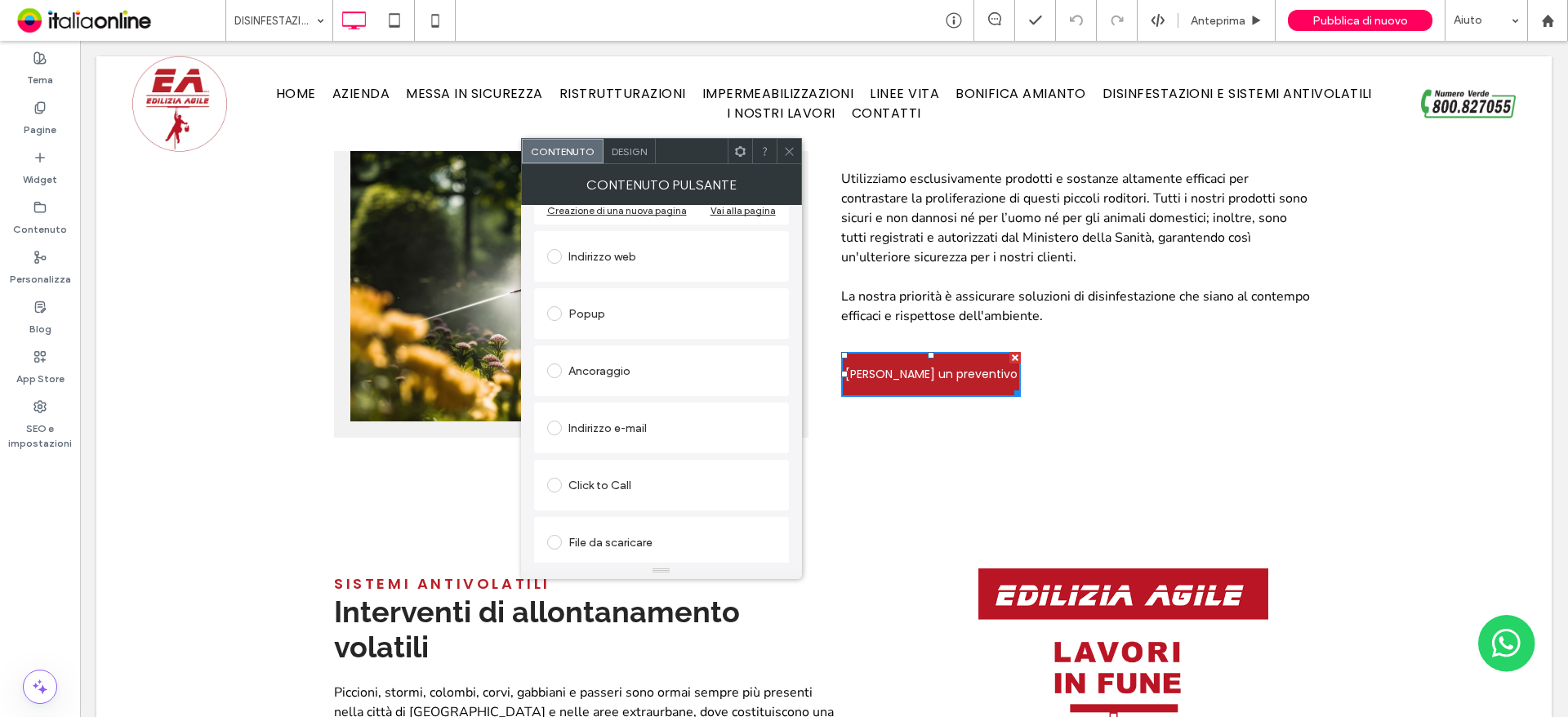
scroll to position [272, 0]
click at [587, 372] on div "Ancoraggio" at bounding box center [661, 366] width 229 height 26
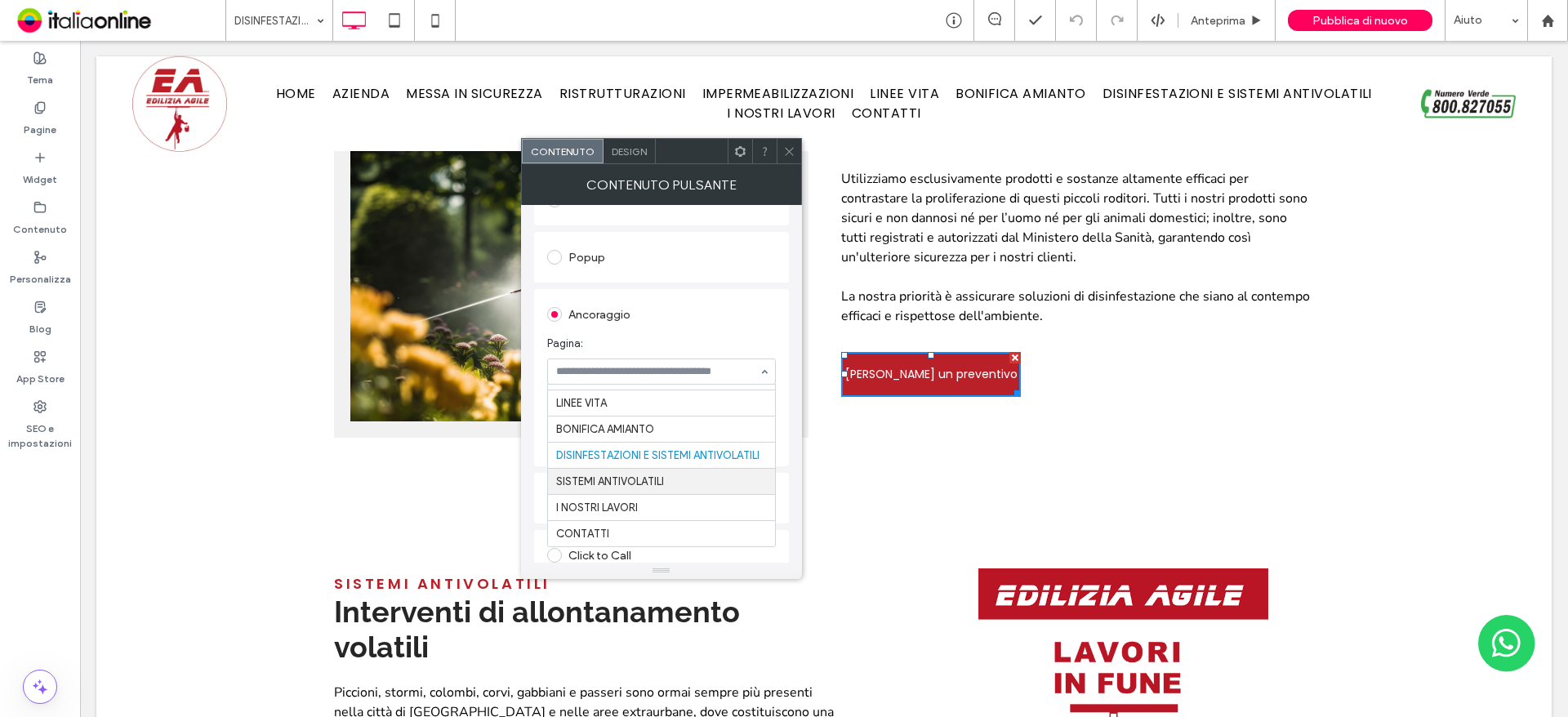
scroll to position [349, 0]
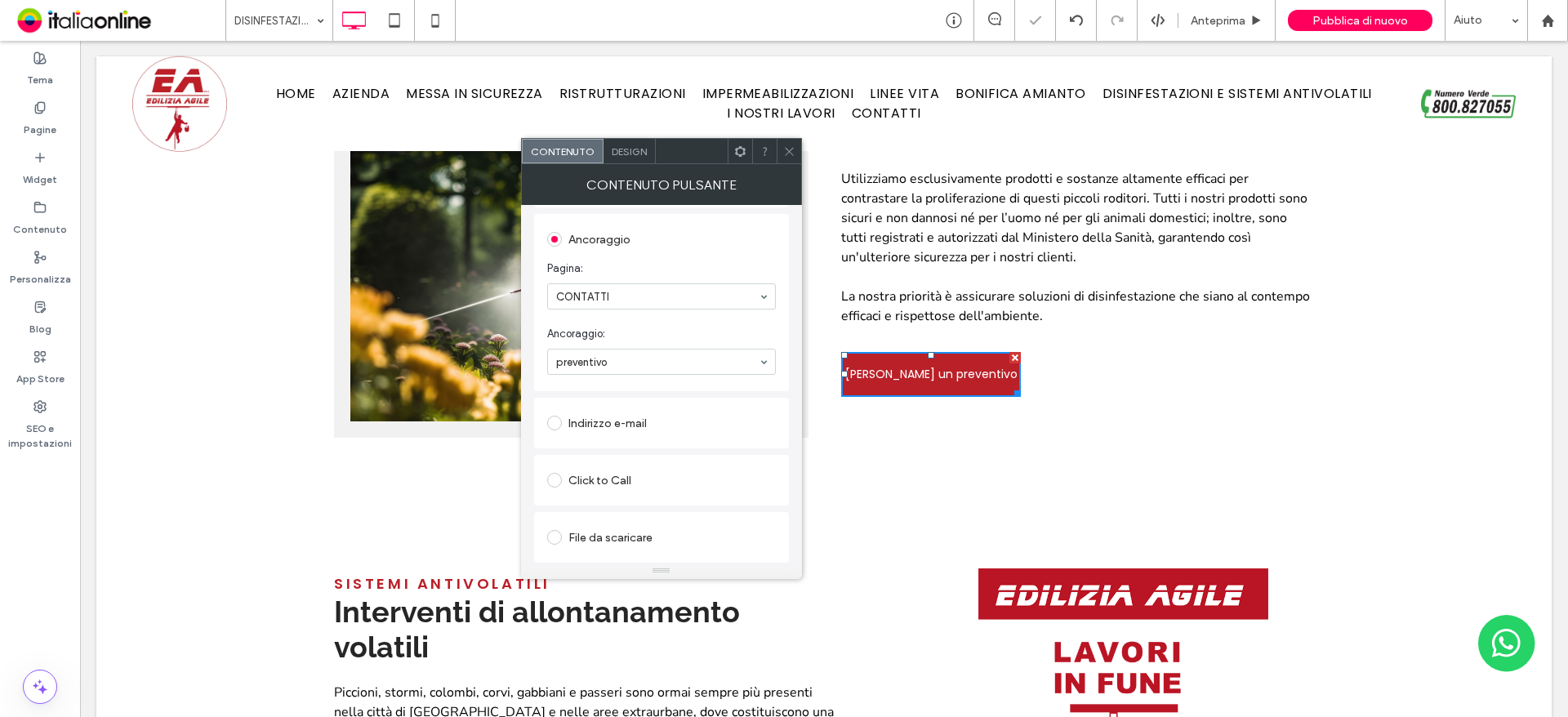
drag, startPoint x: 789, startPoint y: 154, endPoint x: 802, endPoint y: 153, distance: 13.0
click at [789, 154] on icon at bounding box center [789, 151] width 13 height 13
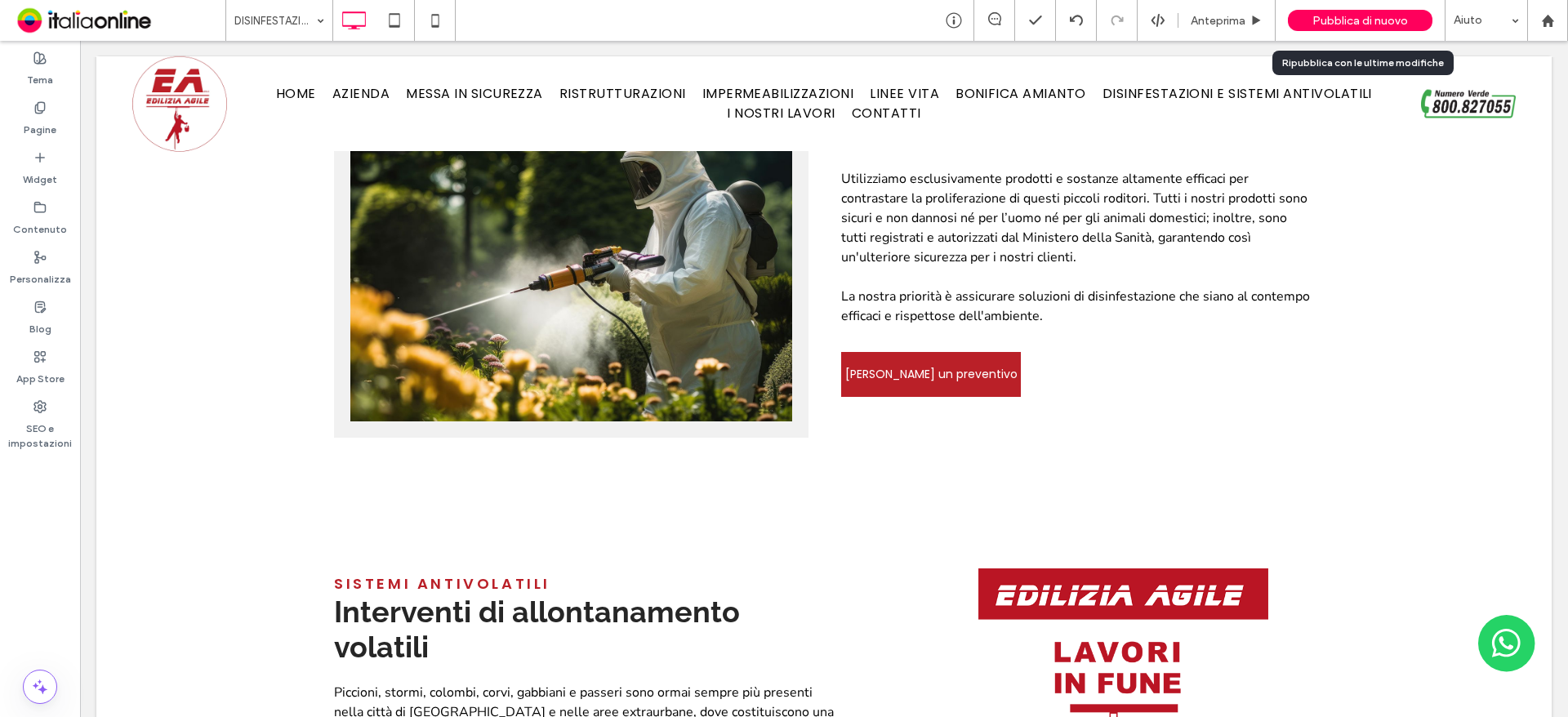
click at [1371, 16] on span "Pubblica di nuovo" at bounding box center [1360, 20] width 95 height 14
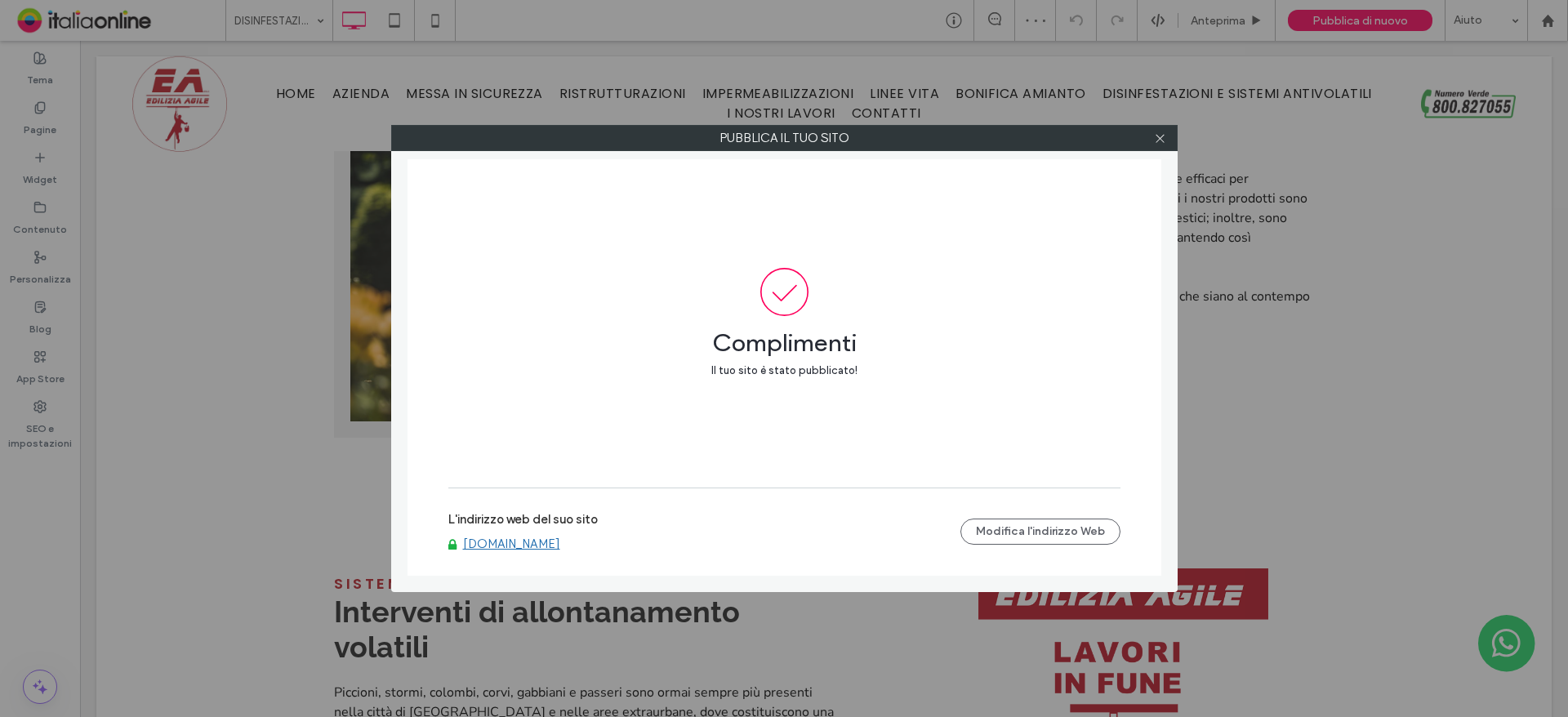
click at [1153, 141] on div at bounding box center [1160, 137] width 24 height 24
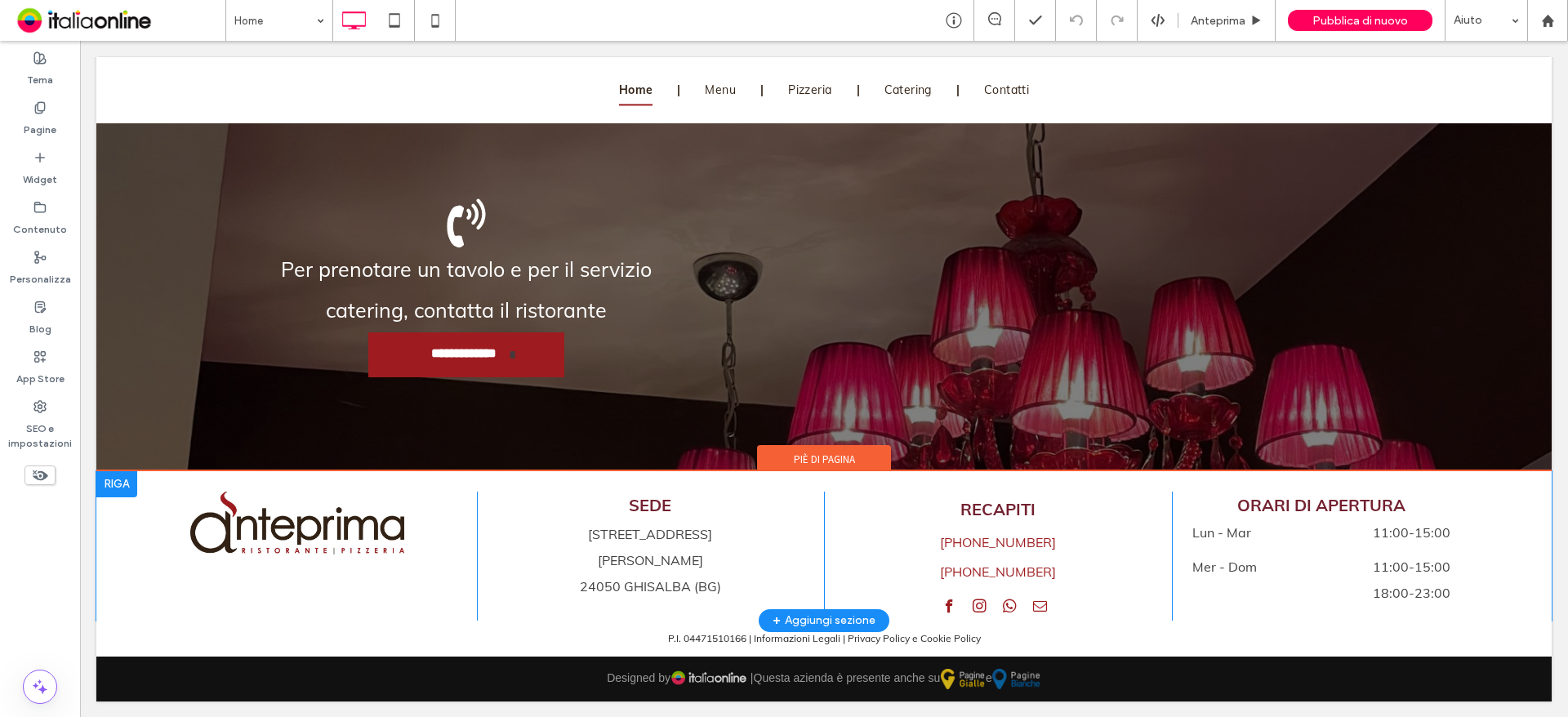
scroll to position [1966, 0]
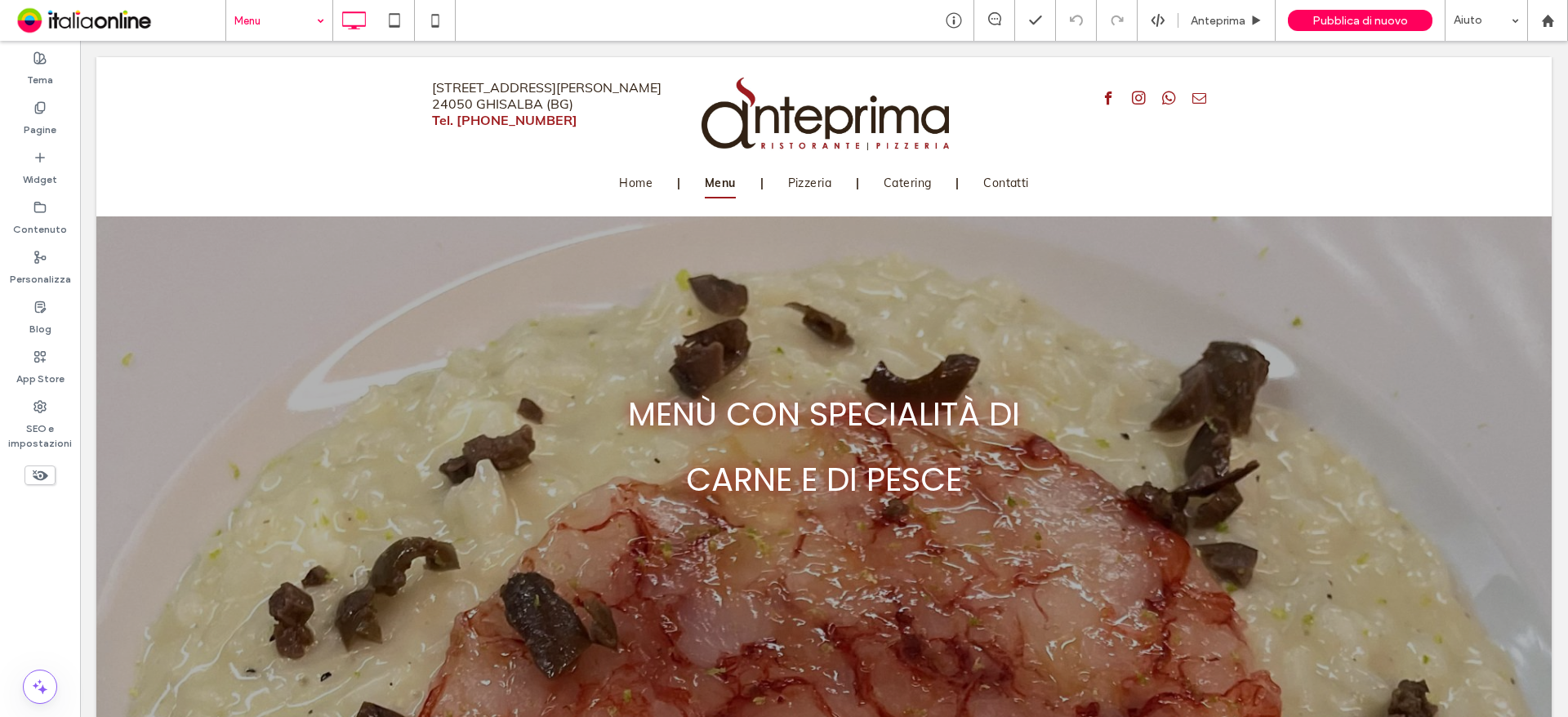
click at [279, 19] on input at bounding box center [275, 20] width 82 height 41
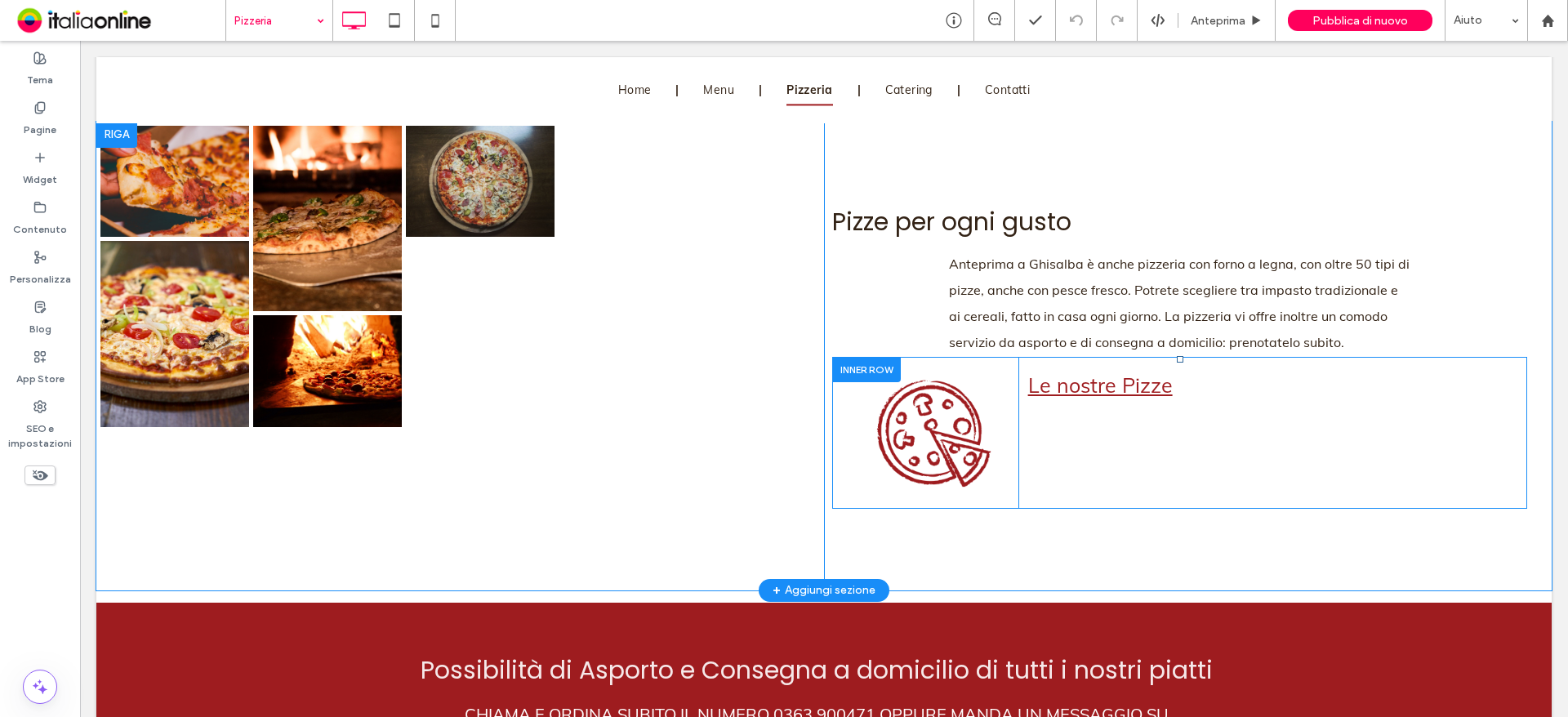
scroll to position [949, 0]
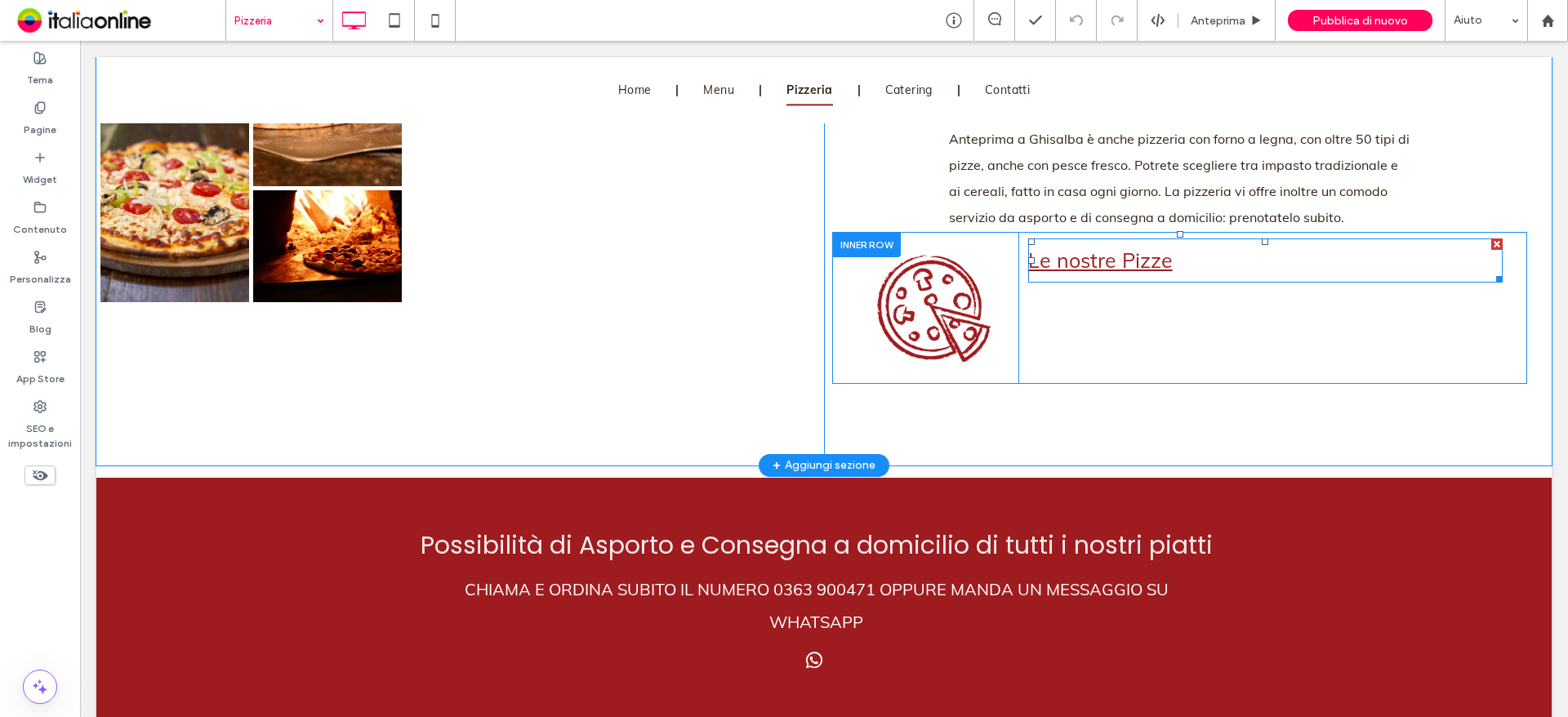
click at [1104, 268] on link "Le nostre Pizze" at bounding box center [1100, 260] width 145 height 25
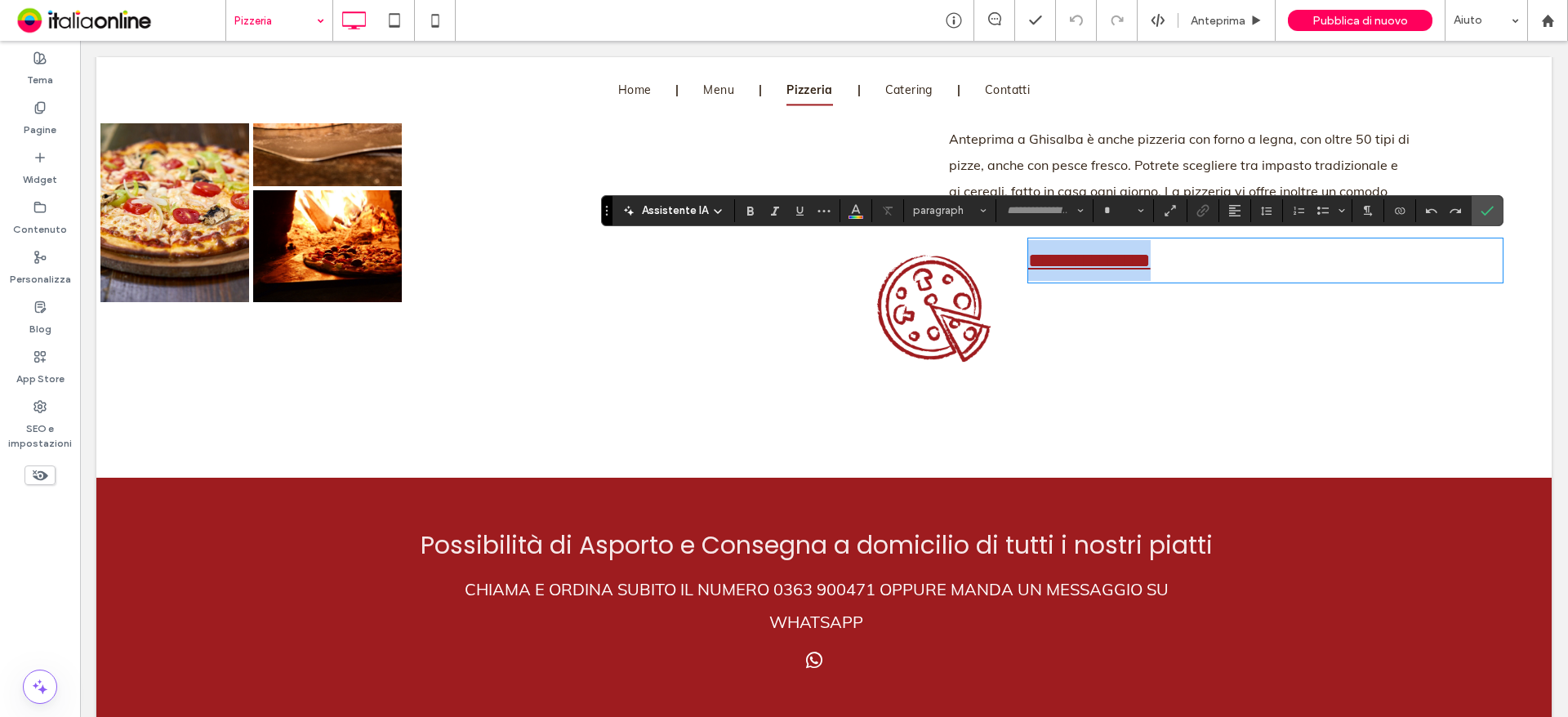
type input "****"
type input "**"
click at [1200, 216] on icon "Collegamento" at bounding box center [1202, 210] width 13 height 13
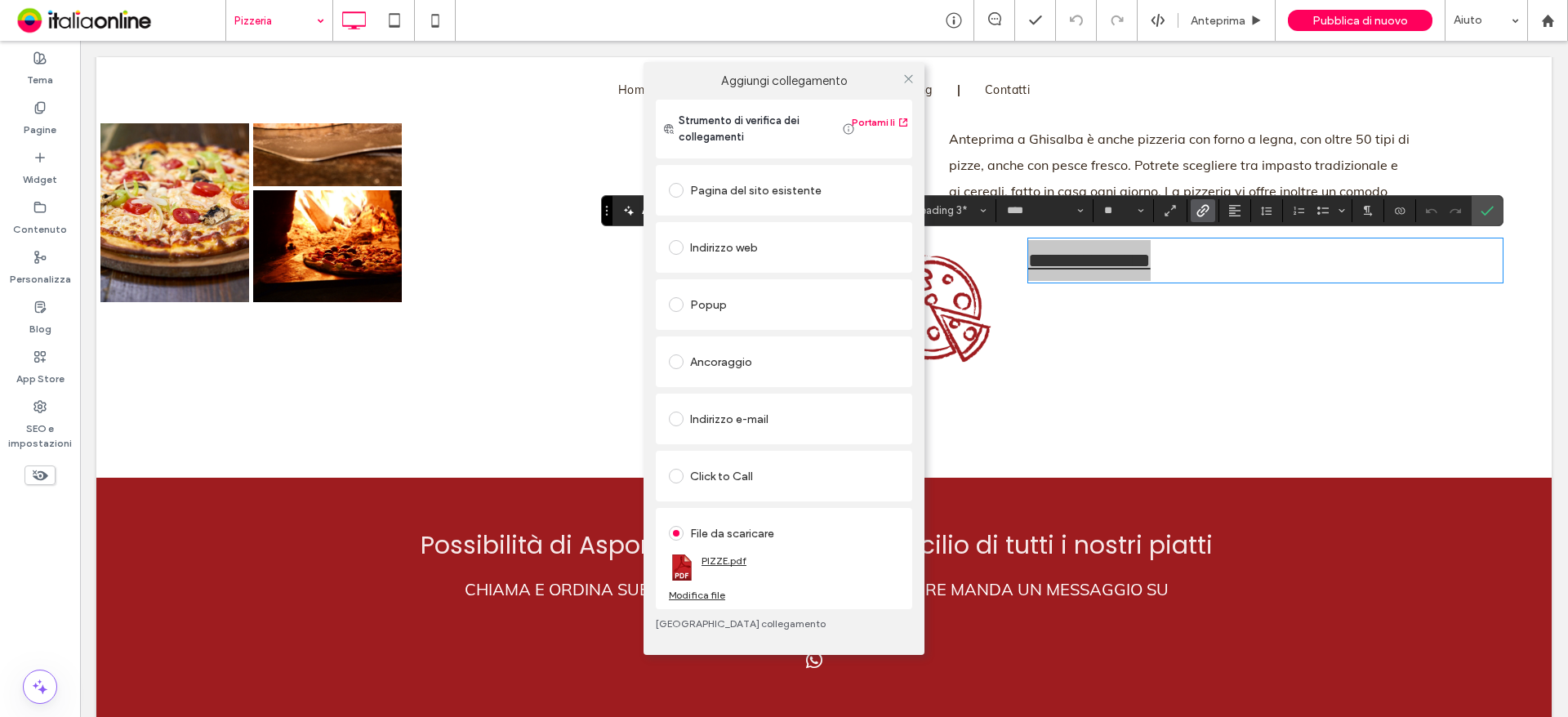
click at [716, 560] on link "PIZZE.pdf" at bounding box center [724, 560] width 45 height 13
drag, startPoint x: 912, startPoint y: 74, endPoint x: 934, endPoint y: 79, distance: 22.6
click at [912, 74] on icon at bounding box center [909, 79] width 13 height 13
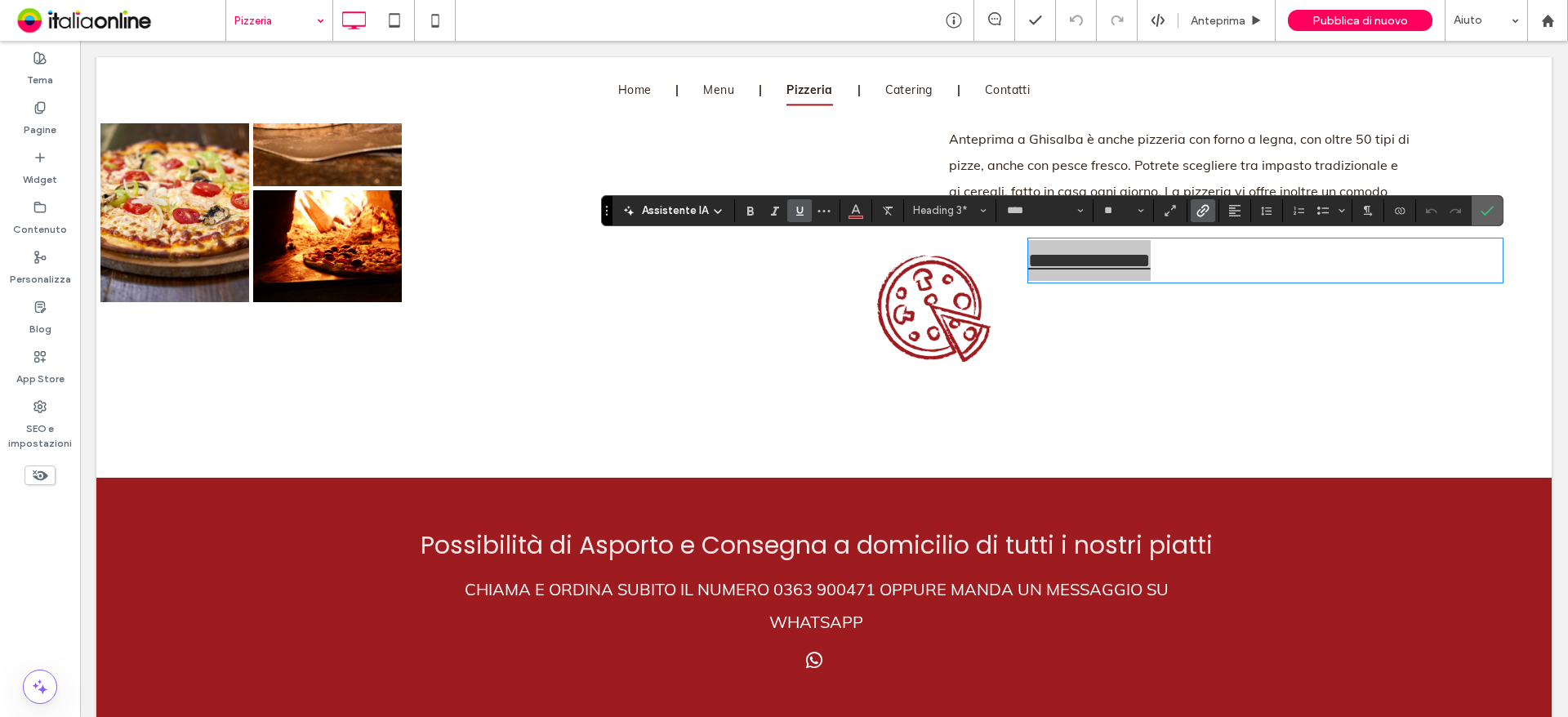
drag, startPoint x: 1490, startPoint y: 211, endPoint x: 1409, endPoint y: 170, distance: 90.8
click at [1490, 211] on icon "Conferma" at bounding box center [1486, 210] width 13 height 13
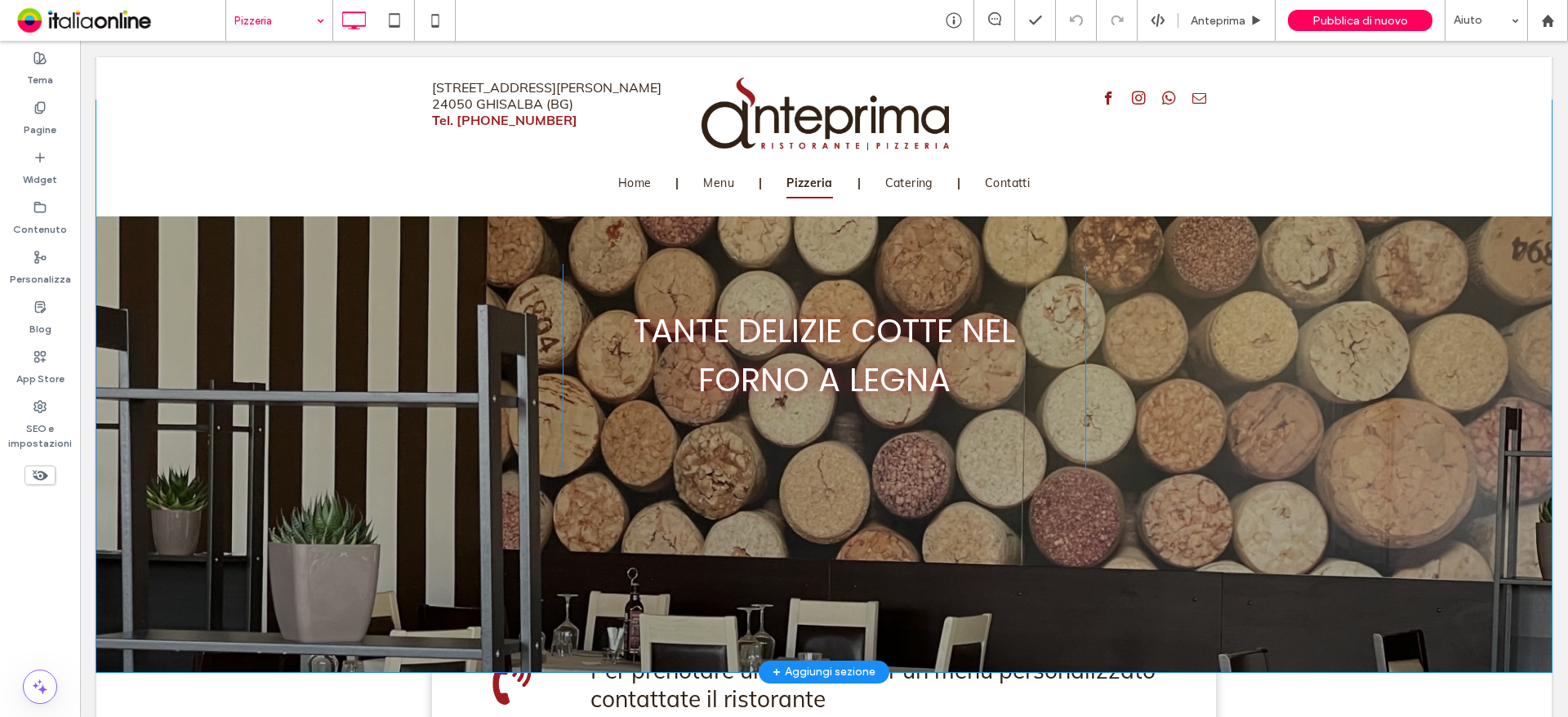
scroll to position [0, 0]
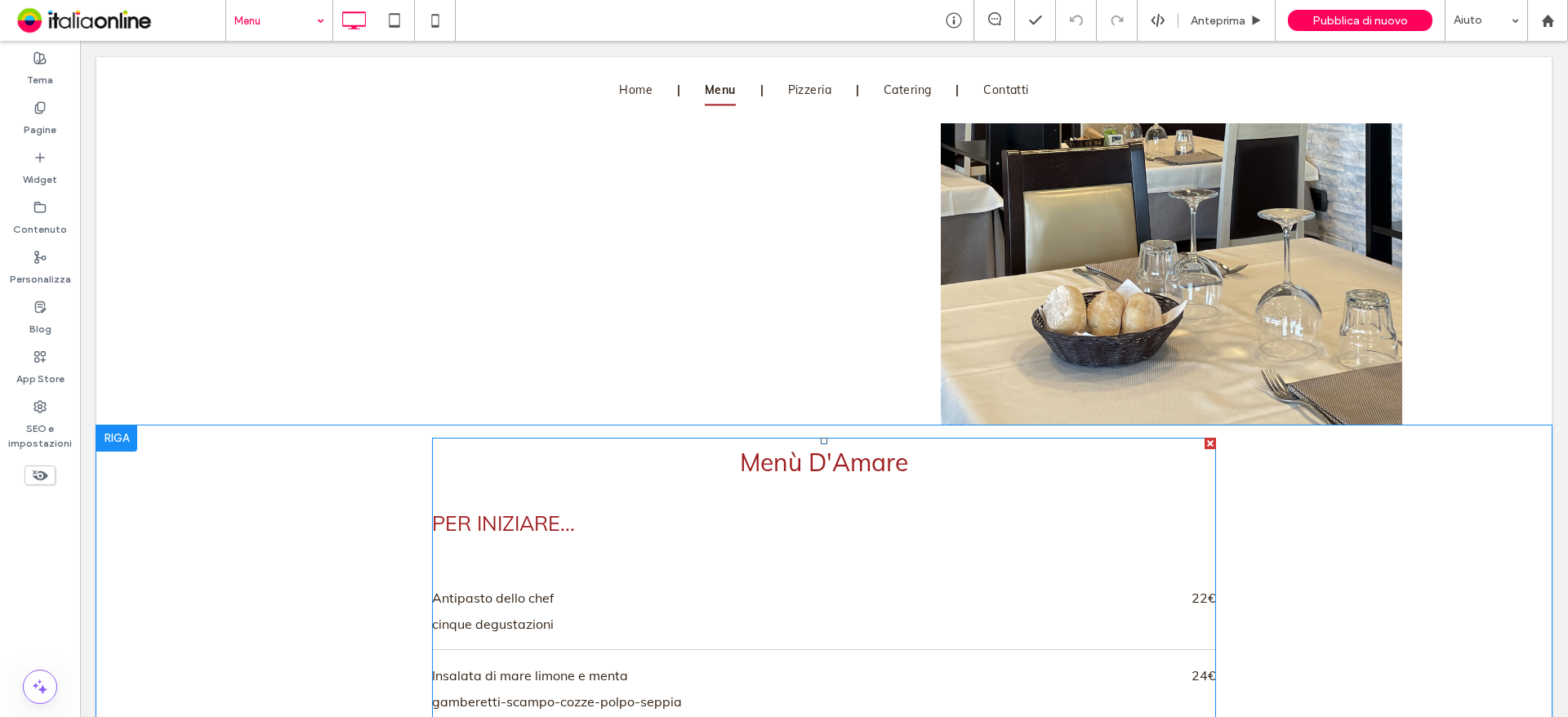
scroll to position [1226, 0]
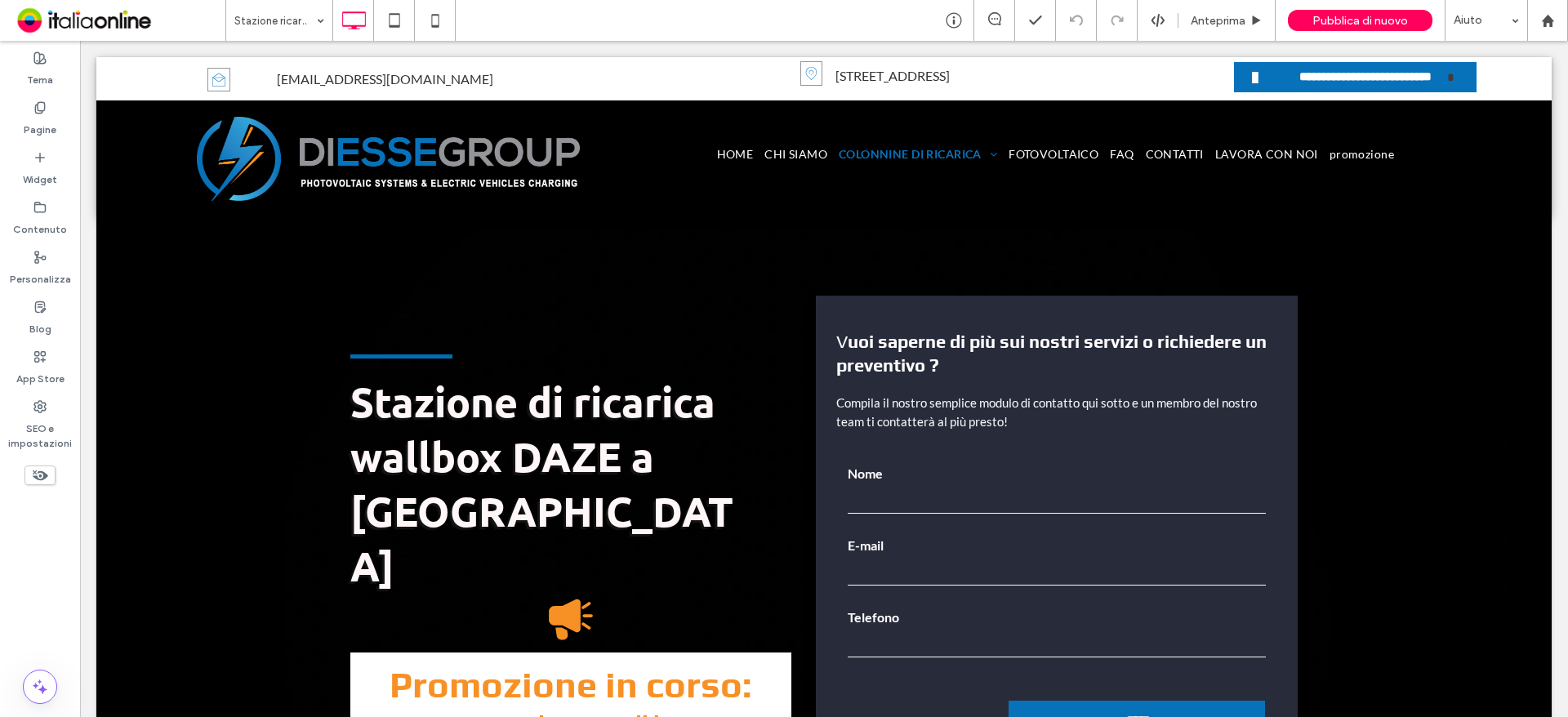
click at [325, 23] on div "Stazione ricarica wallbox" at bounding box center [279, 20] width 106 height 41
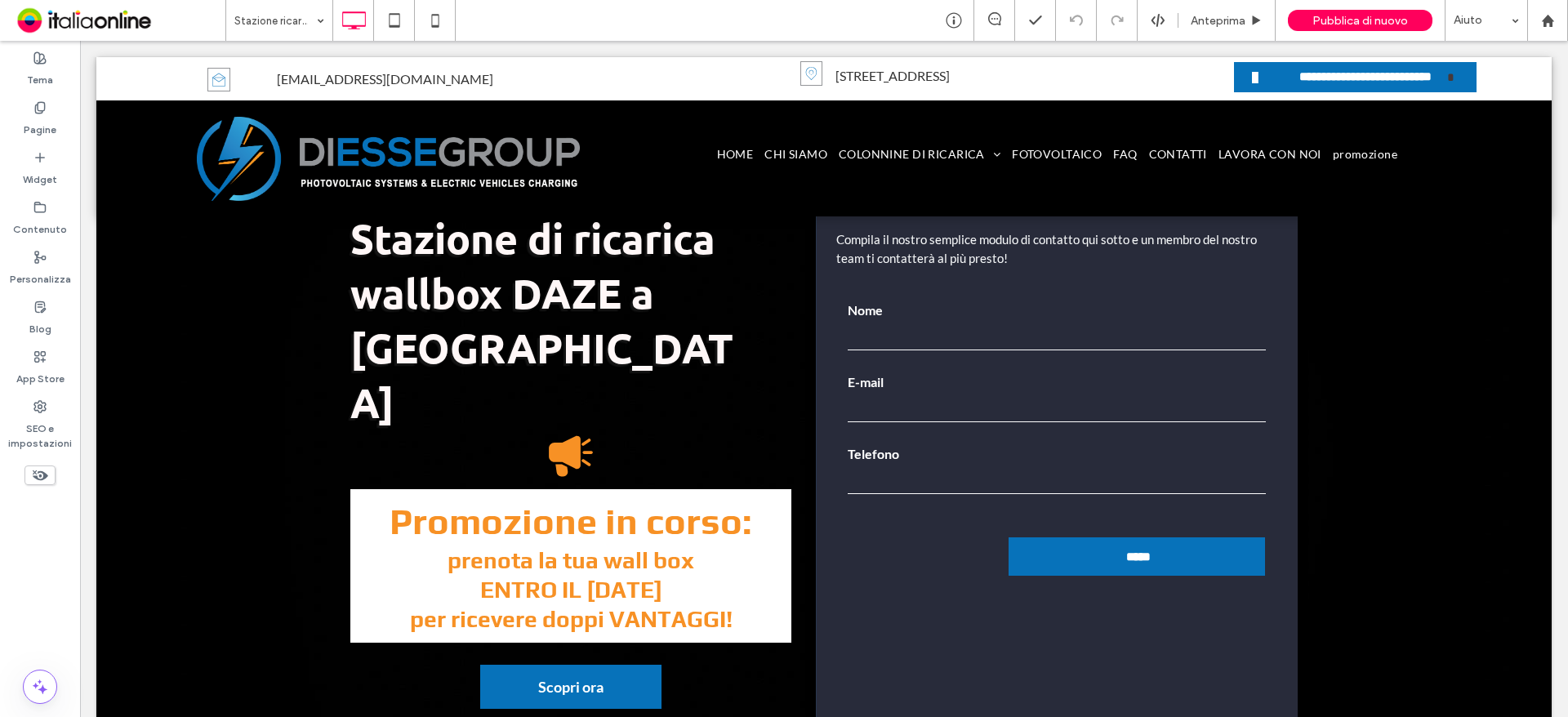
scroll to position [82, 0]
